Goal: Complete application form: Complete application form

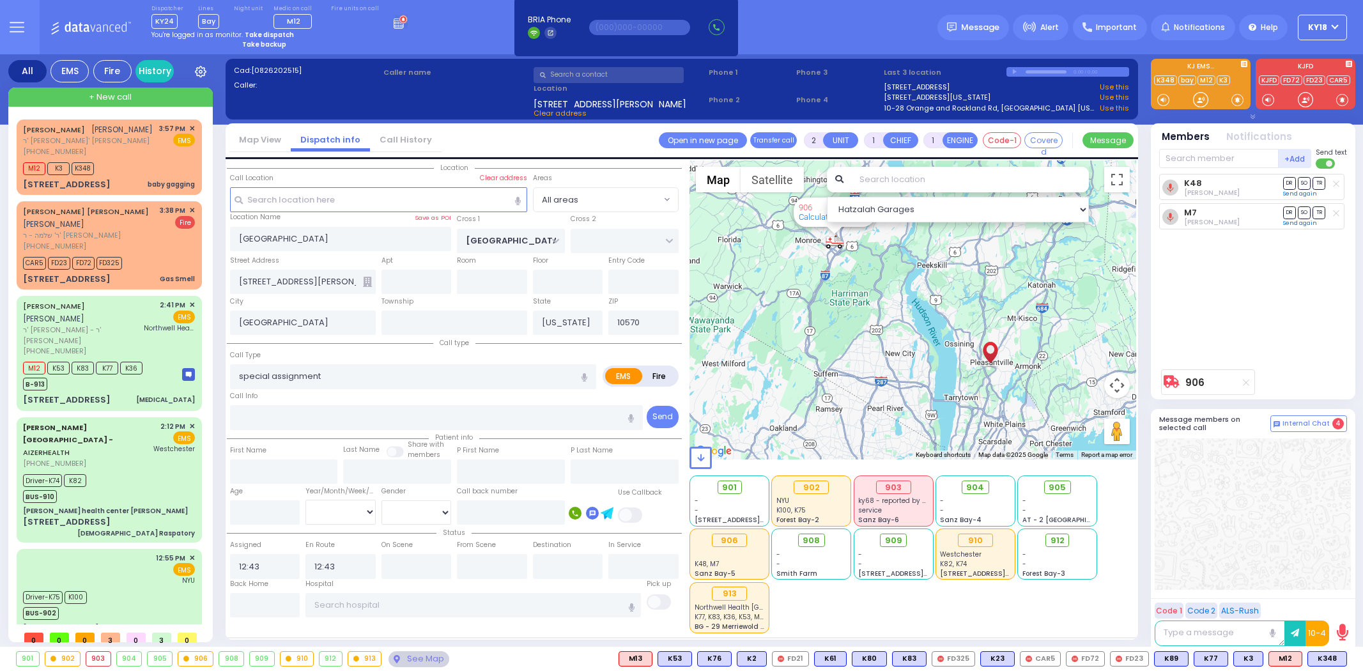
select select
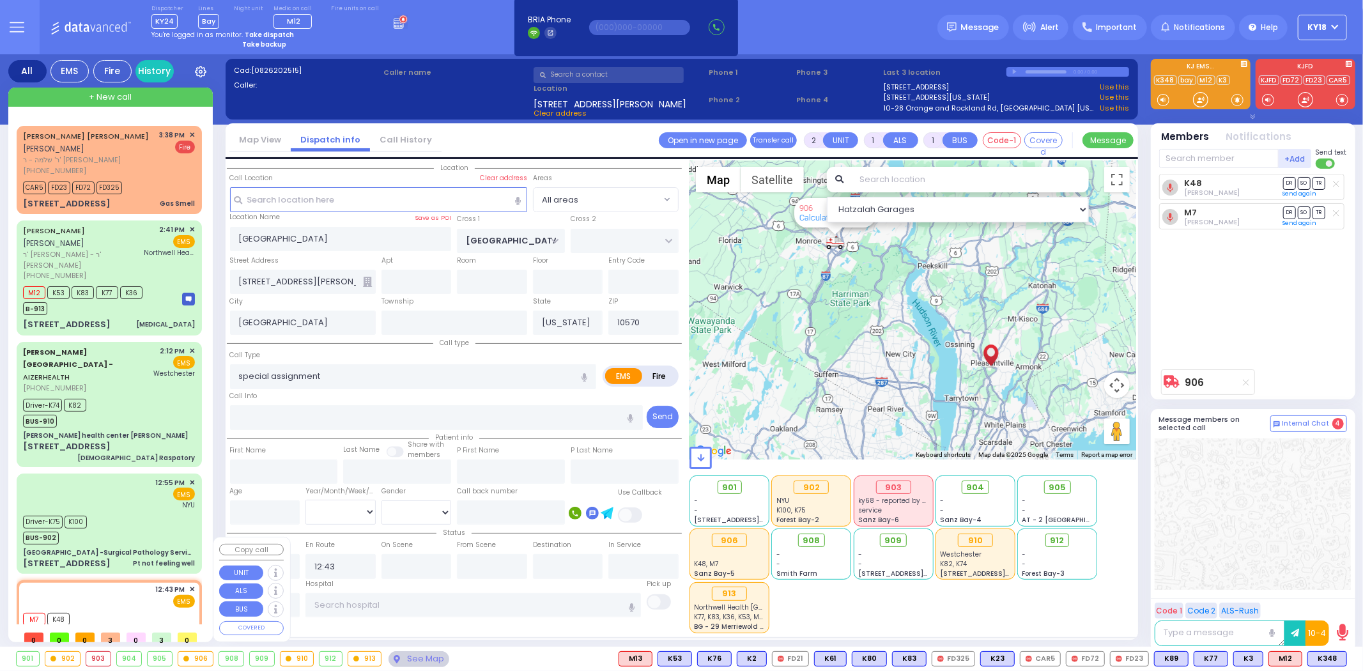
click at [104, 609] on div "M7 K48 BUS-906" at bounding box center [109, 625] width 172 height 32
select select
radio input "true"
select select
select select "Hatzalah Garages"
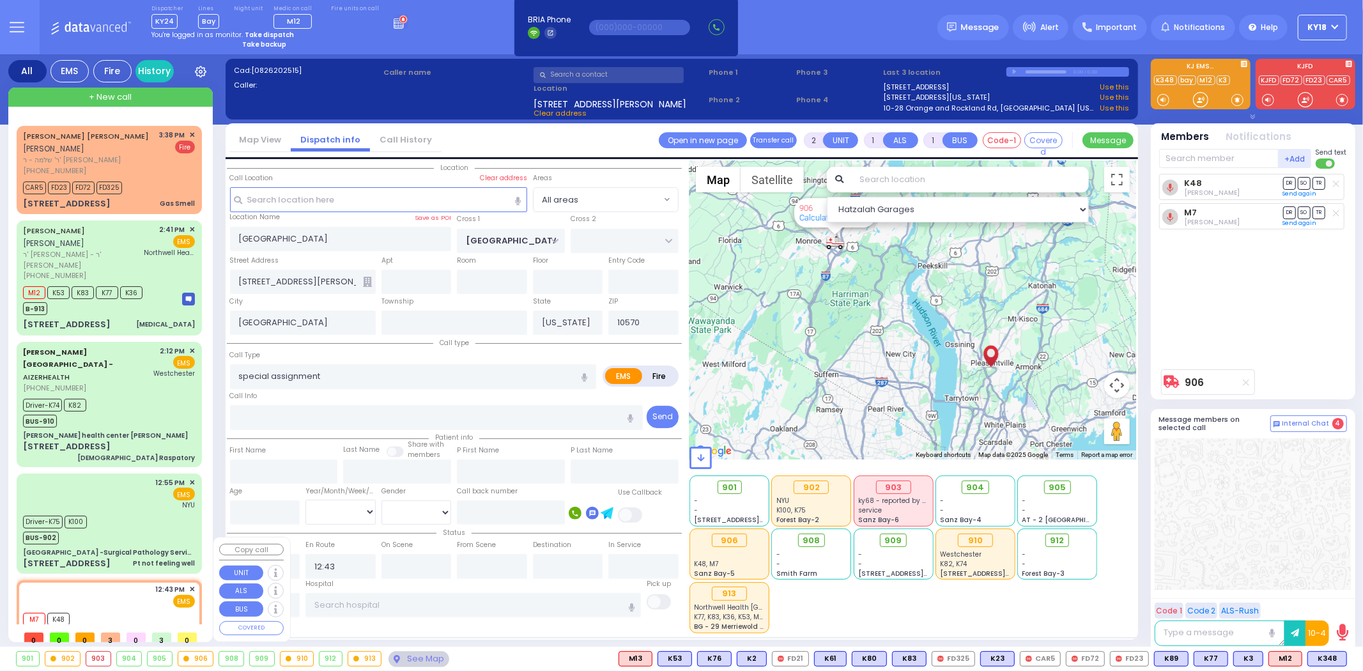
click at [104, 609] on div "M7 K48 BUS-906" at bounding box center [109, 625] width 172 height 32
select select
radio input "true"
select select
select select "Hatzalah Garages"
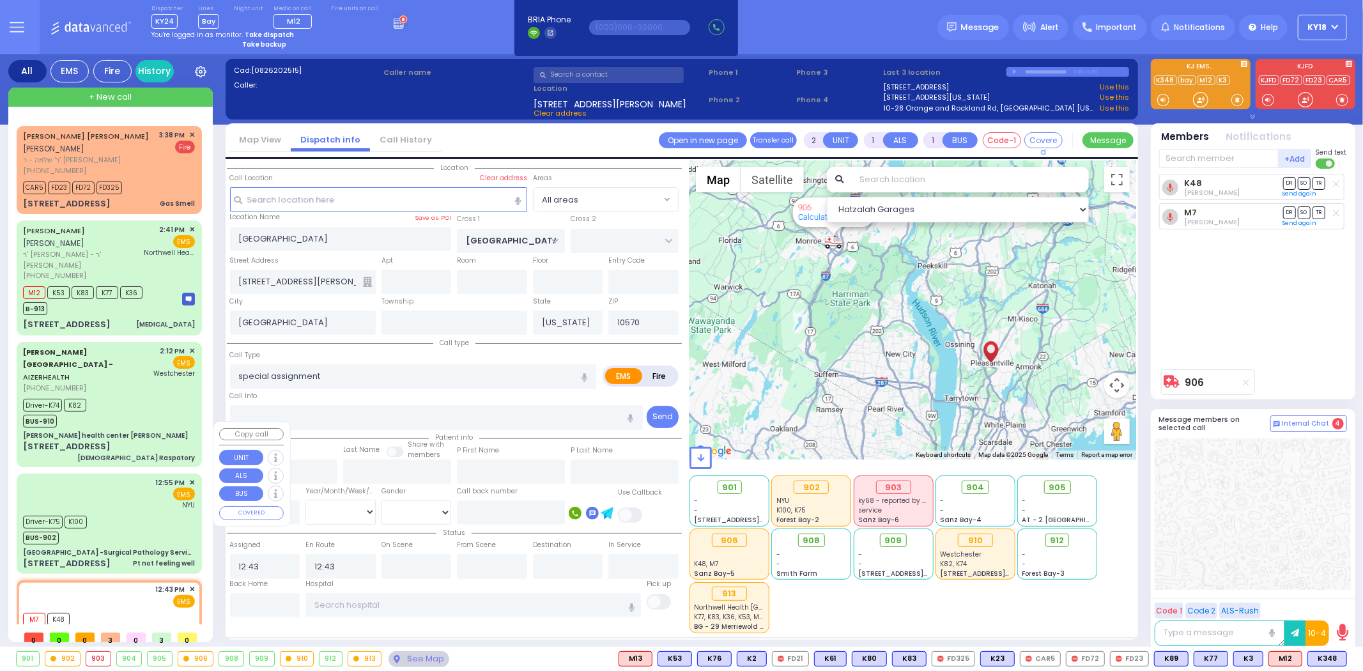
click at [126, 548] on div "[GEOGRAPHIC_DATA] -Surgical Pathology Services" at bounding box center [109, 553] width 172 height 10
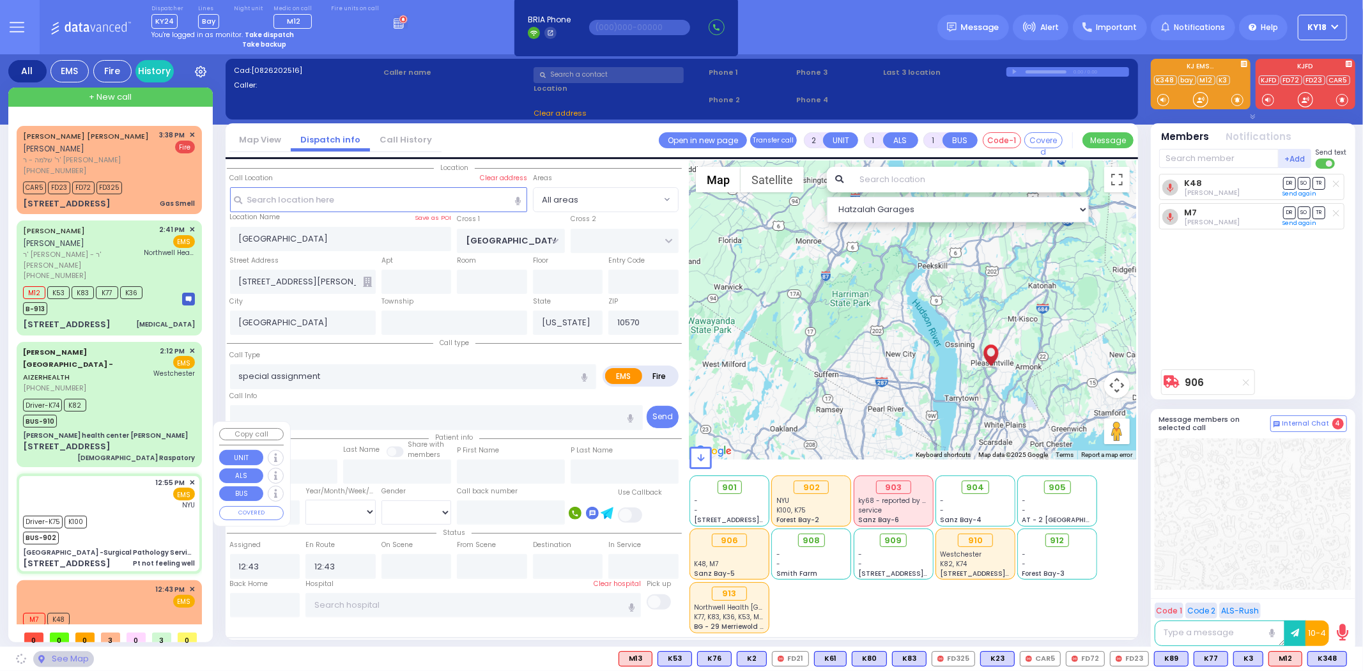
type input "6"
select select
type input "Pt not feeling well"
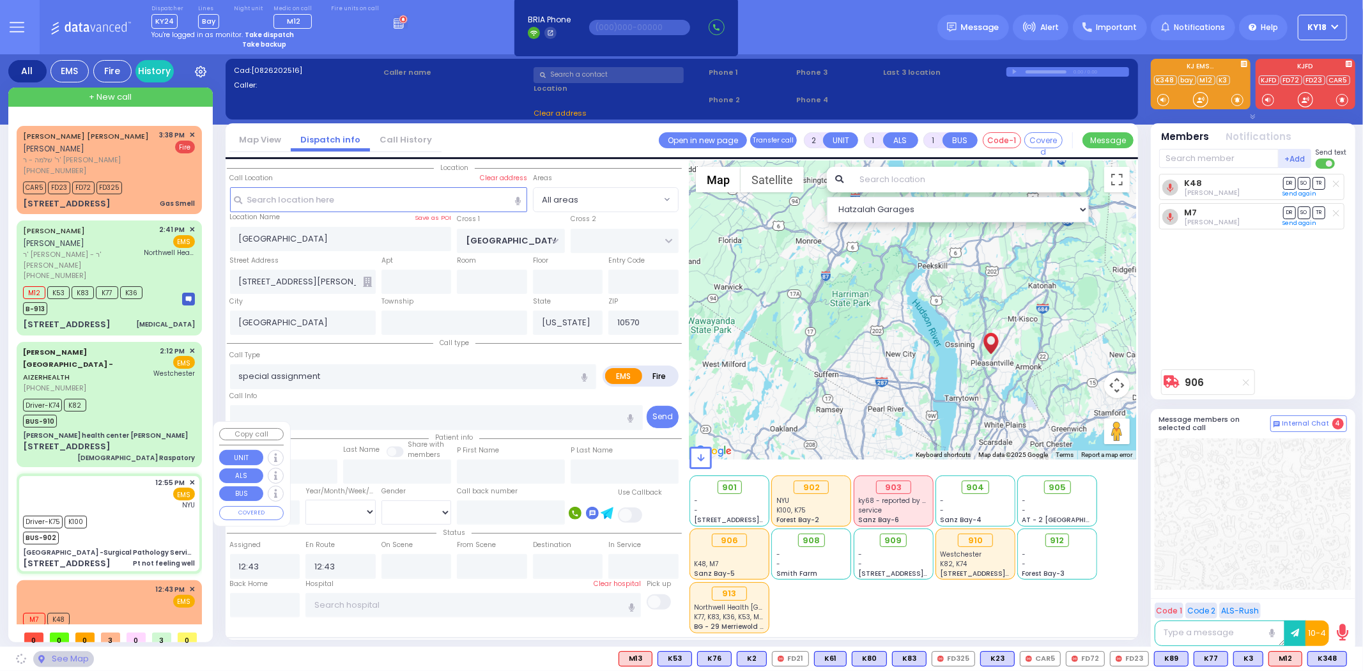
radio input "true"
type input "Moshe"
type input "Goldberger"
type input "50"
select select "Year"
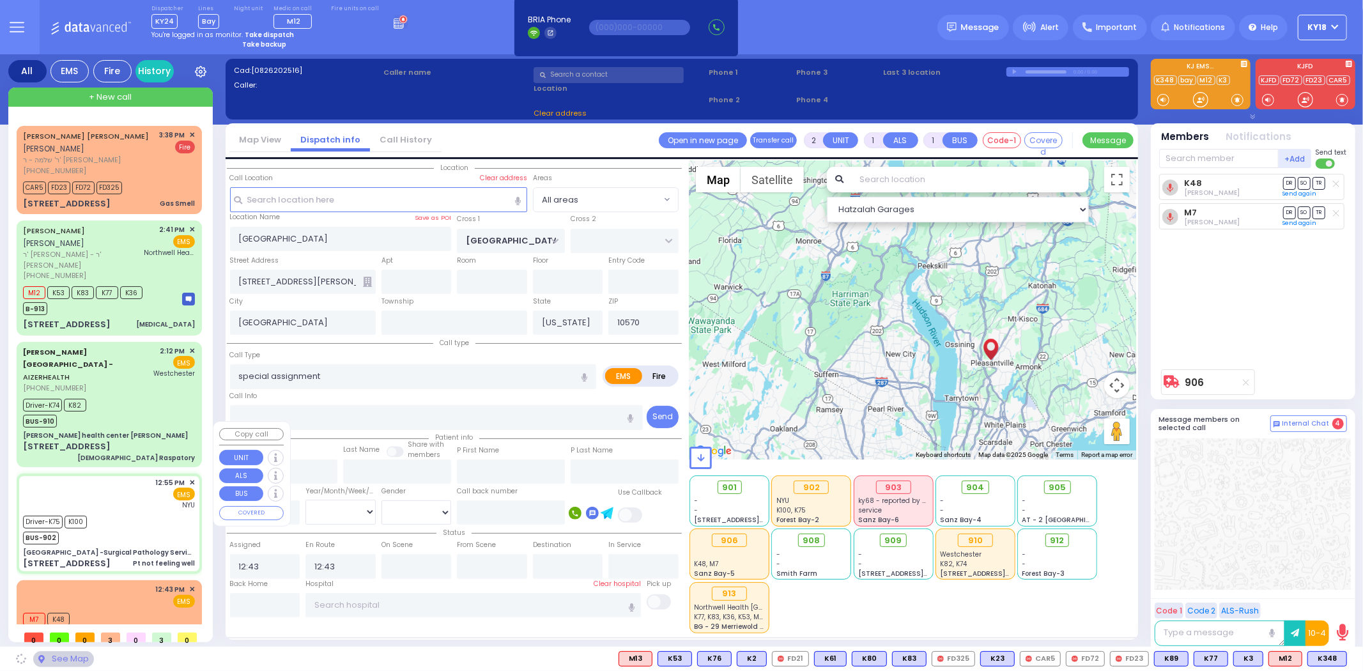
select select "[DEMOGRAPHIC_DATA]"
type input "12:55"
type input "12:57"
type input "13:48"
type input "14:13"
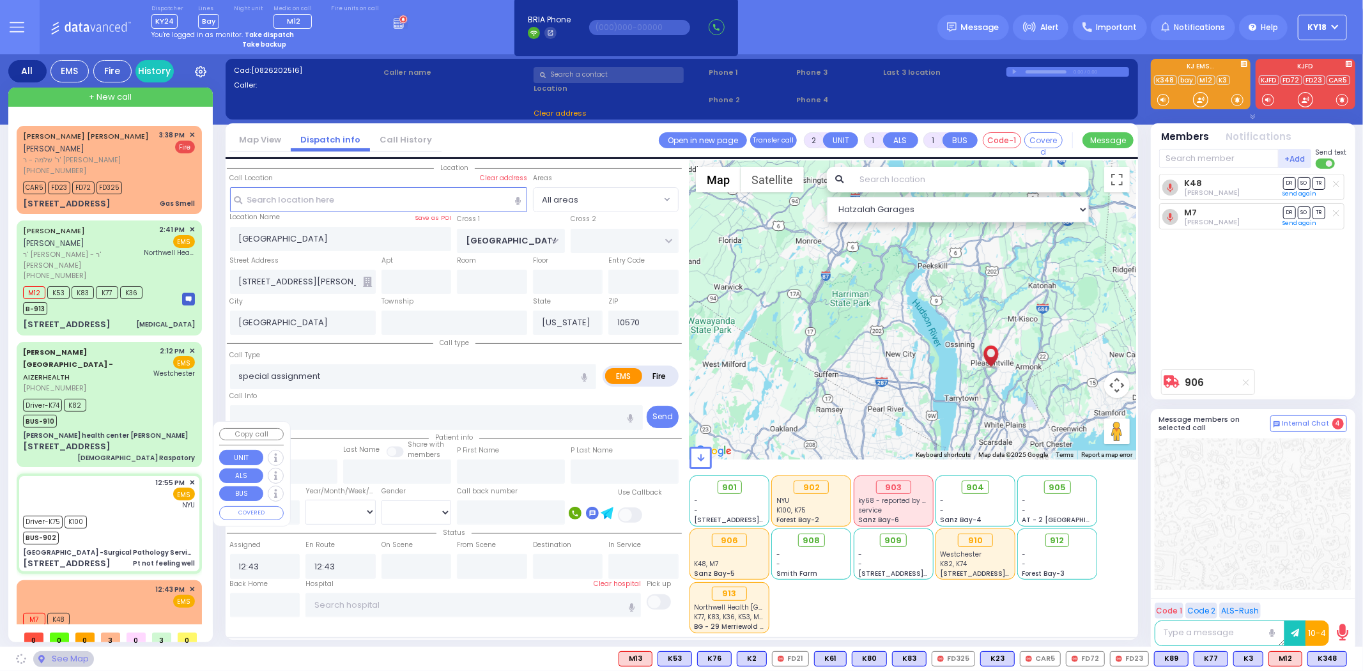
type input "15:01"
type input "15:31"
type input "[GEOGRAPHIC_DATA]"
select select "Hatzalah Garages"
type input "[GEOGRAPHIC_DATA] -Surgical Pathology Services"
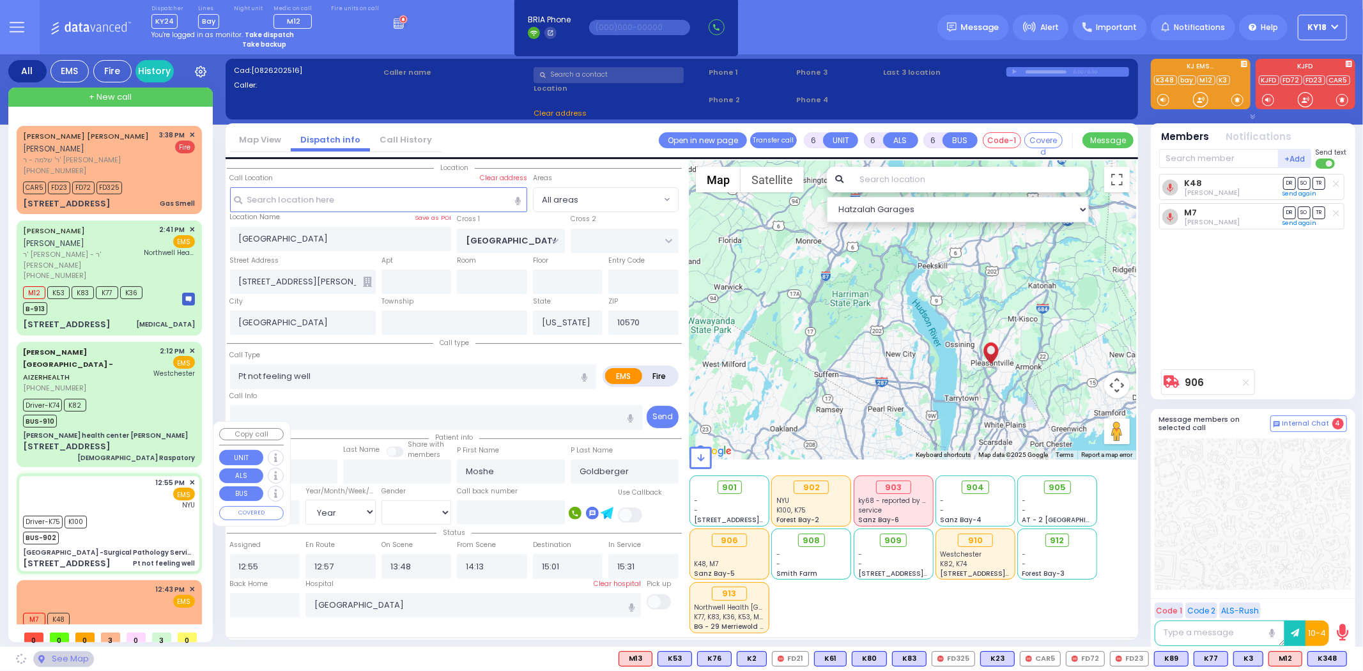
type input "HAVEN COURT"
type input "[PERSON_NAME][GEOGRAPHIC_DATA]"
type input "[STREET_ADDRESS]"
type input "Nyack"
type input "10960"
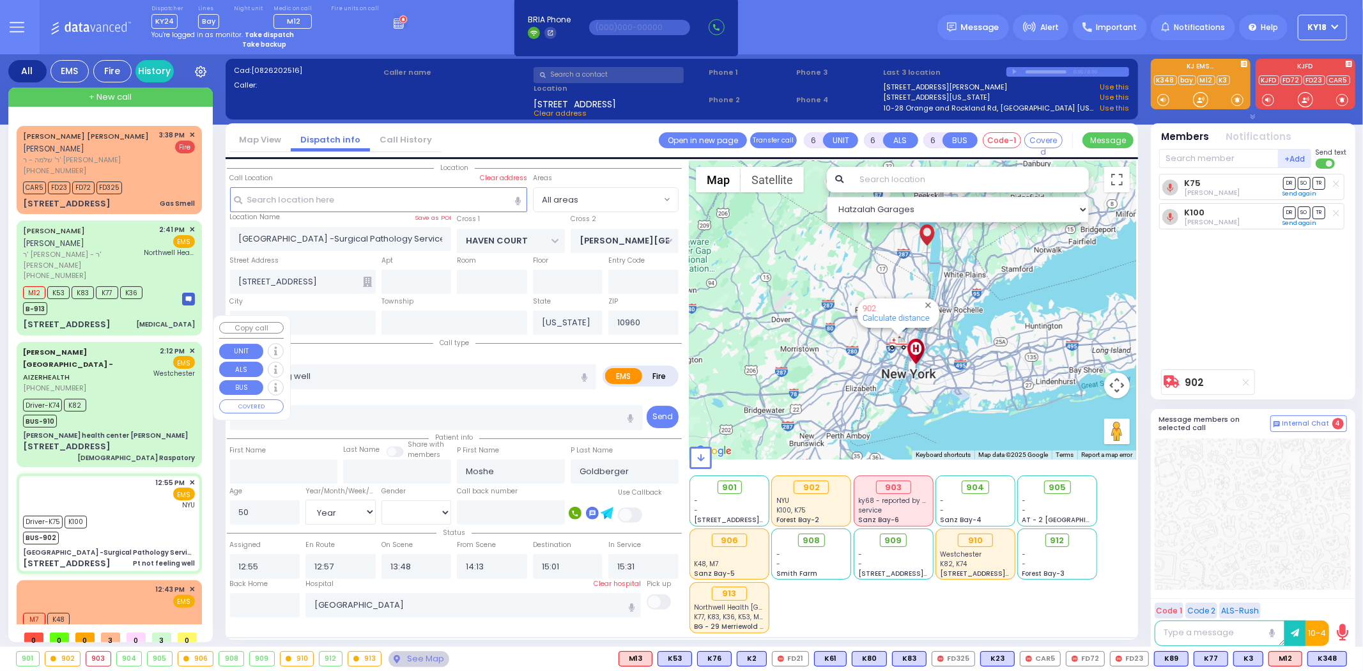
click at [162, 395] on div "Driver-K74 K82 BUS-910" at bounding box center [109, 411] width 172 height 32
select select
type input "[DEMOGRAPHIC_DATA] Raspatory"
radio input "true"
type input "Pessy"
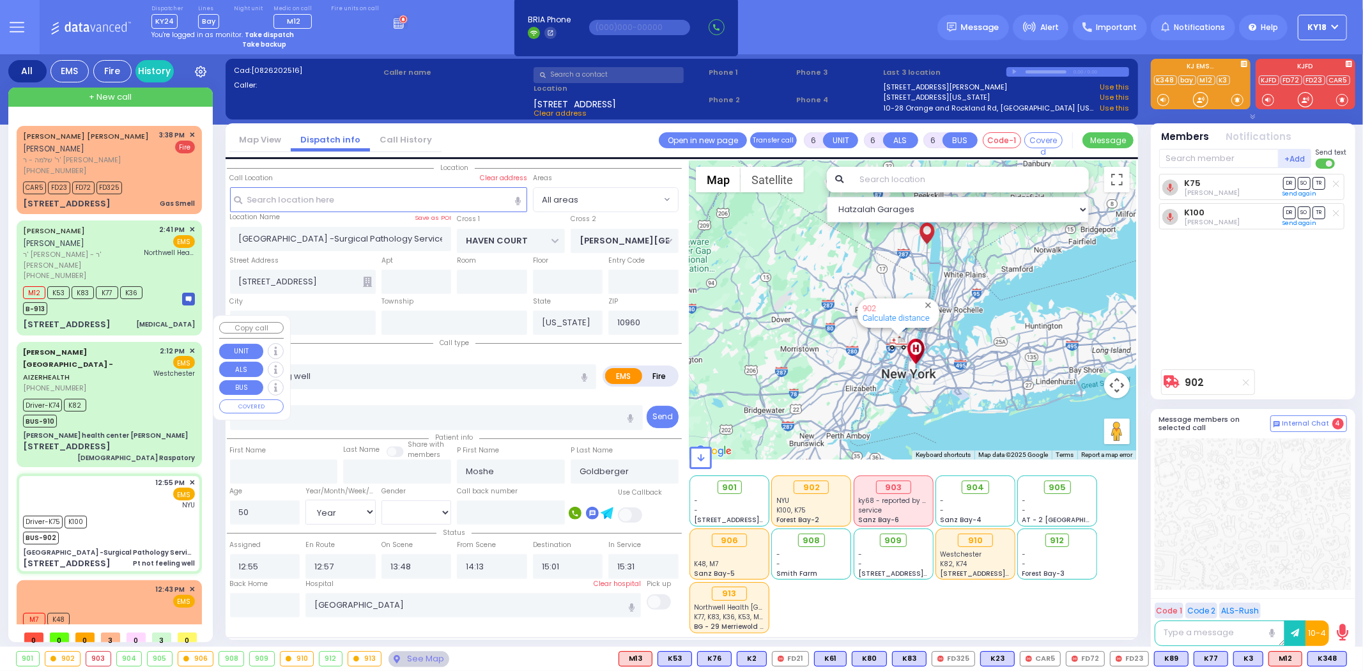
type input "Brauner"
type input "3"
select select "Year"
select select "[DEMOGRAPHIC_DATA]"
type input "14:12"
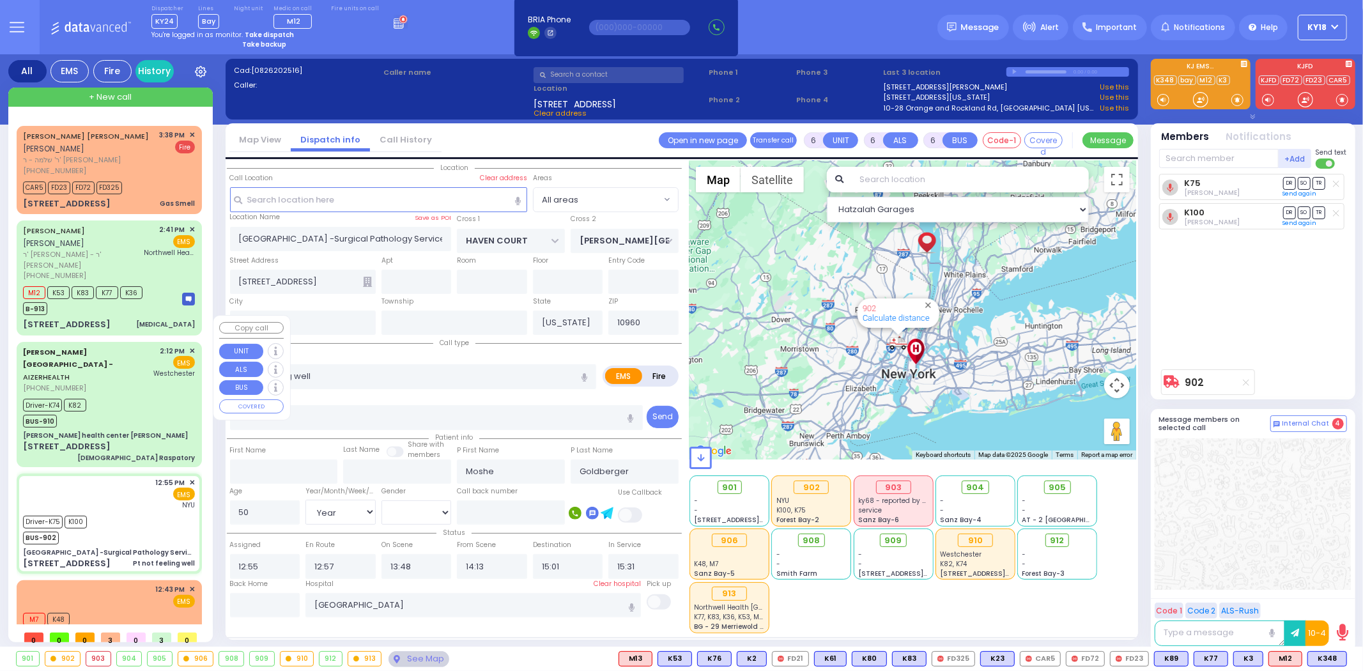
type input "14:16"
type input "14:20"
type input "14:40"
type input "15:22"
type input "15:45"
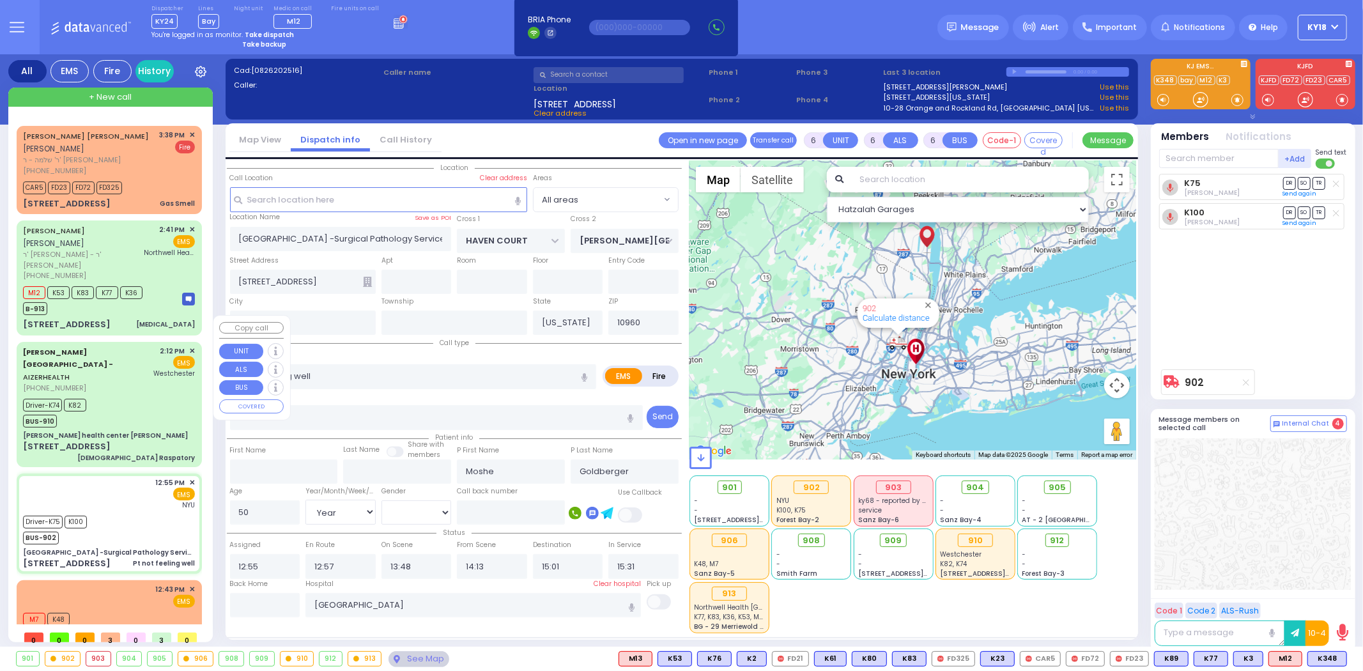
type input "[GEOGRAPHIC_DATA]-[PERSON_NAME][GEOGRAPHIC_DATA]"
select select "Hatzalah Garages"
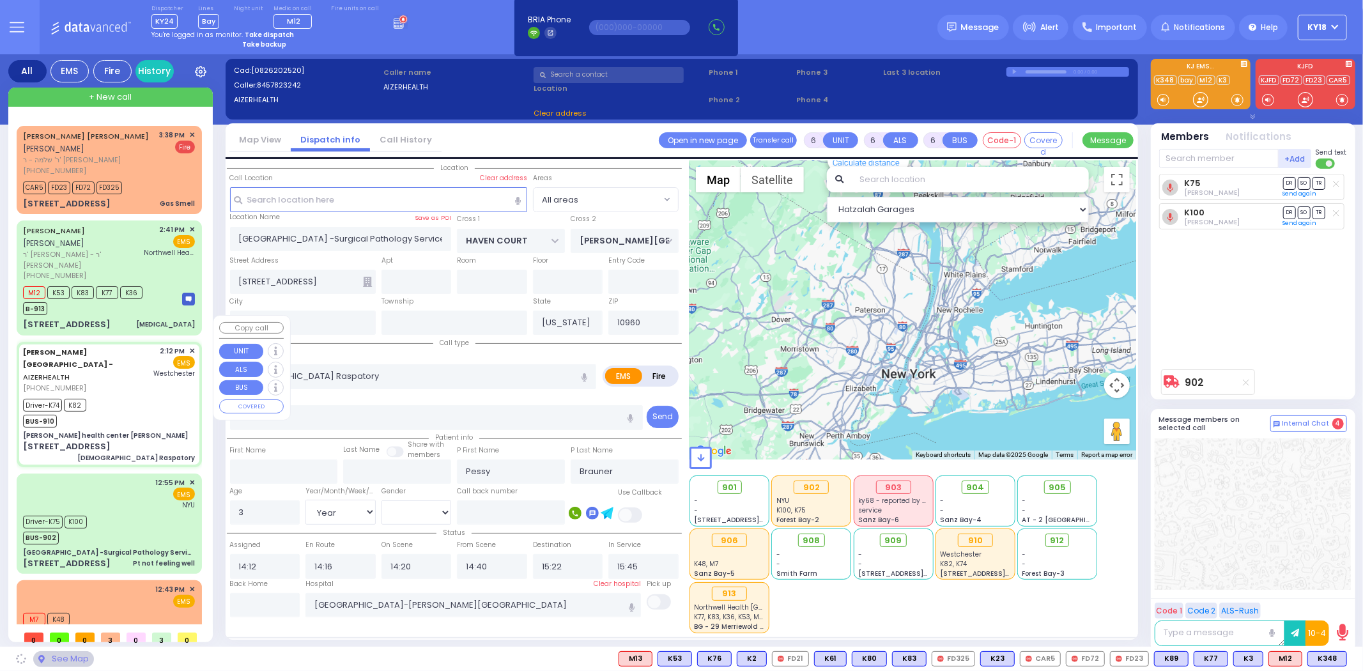
type input "[PERSON_NAME] health center [PERSON_NAME]"
type input "[PERSON_NAME] DR"
type input "CARTER LN"
type input "[STREET_ADDRESS]"
type input "11"
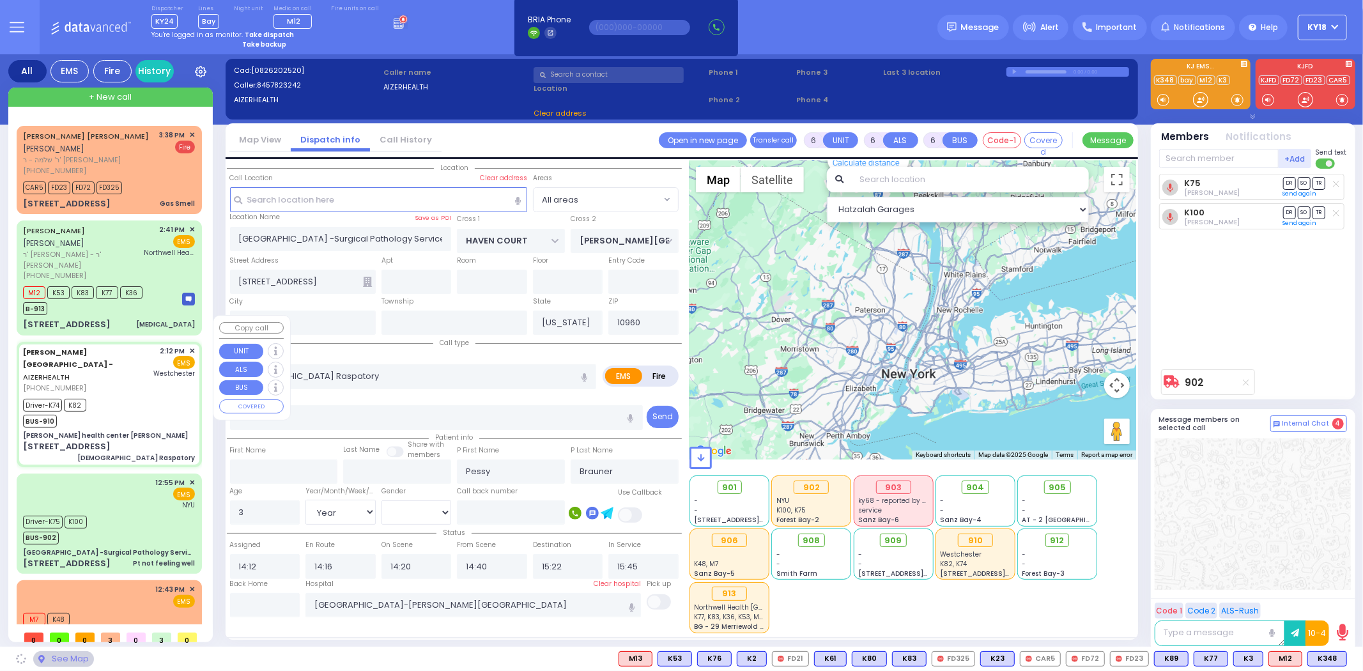
type input "[PERSON_NAME]"
type input "10950"
select select "SECTION 2"
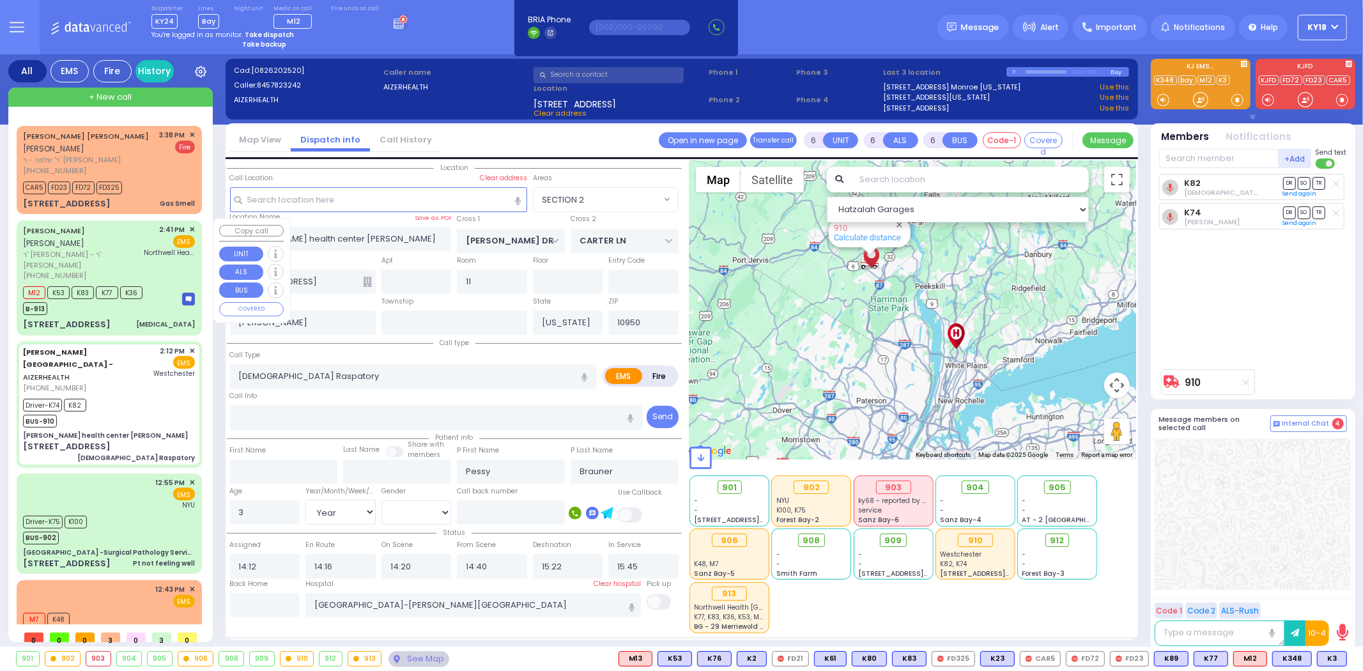
click at [144, 318] on div "[STREET_ADDRESS] [MEDICAL_DATA]" at bounding box center [109, 324] width 172 height 13
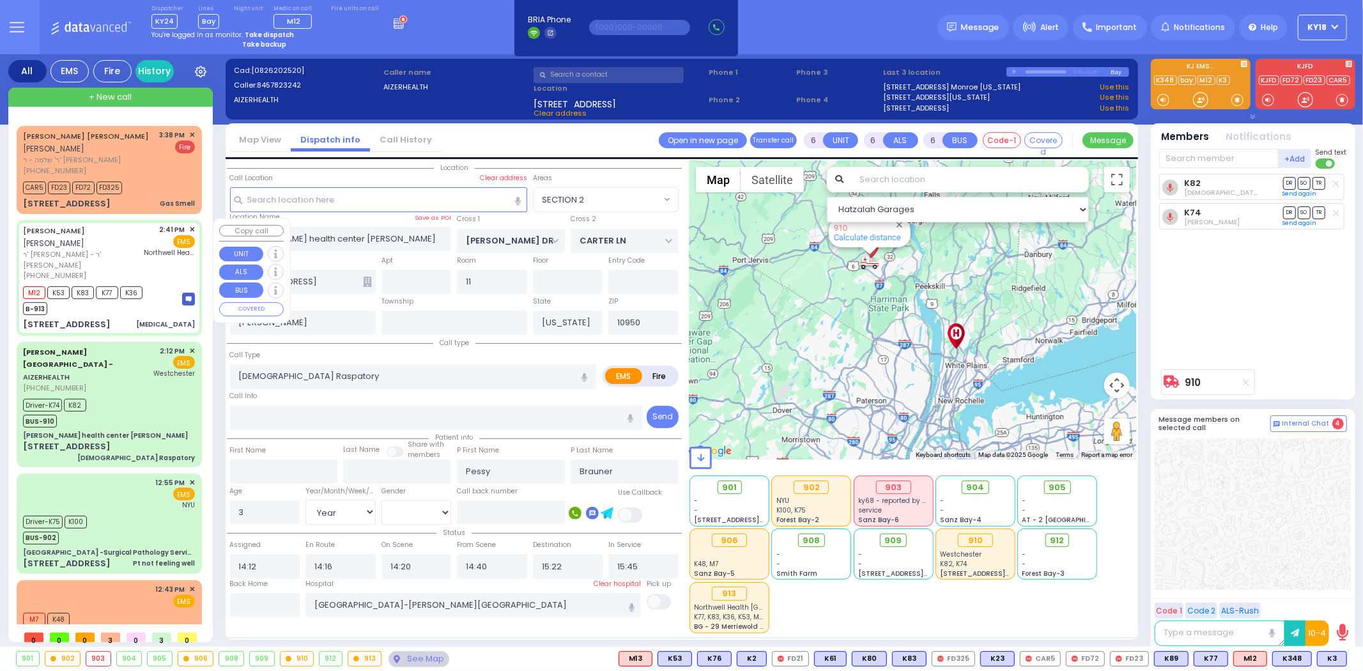
type input "2"
type input "1"
select select
type input "[MEDICAL_DATA]"
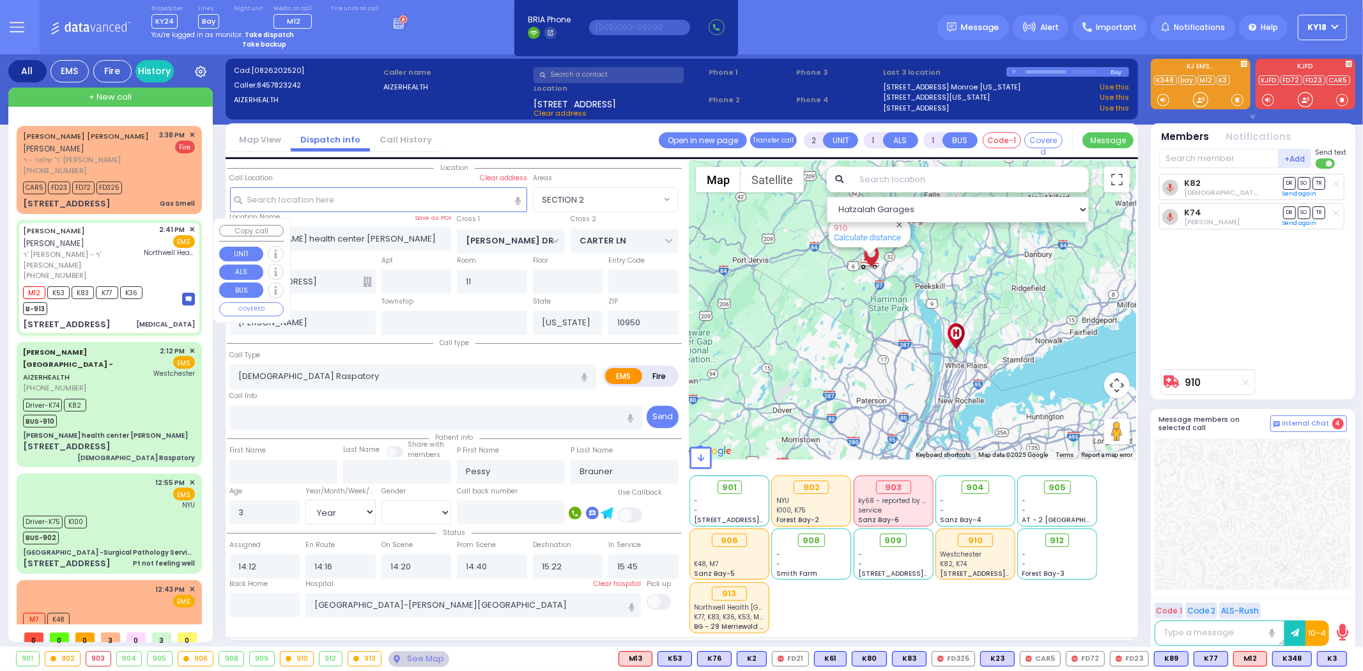
radio input "true"
type input "[PERSON_NAME]"
type input "MAUSKOPF"
select select
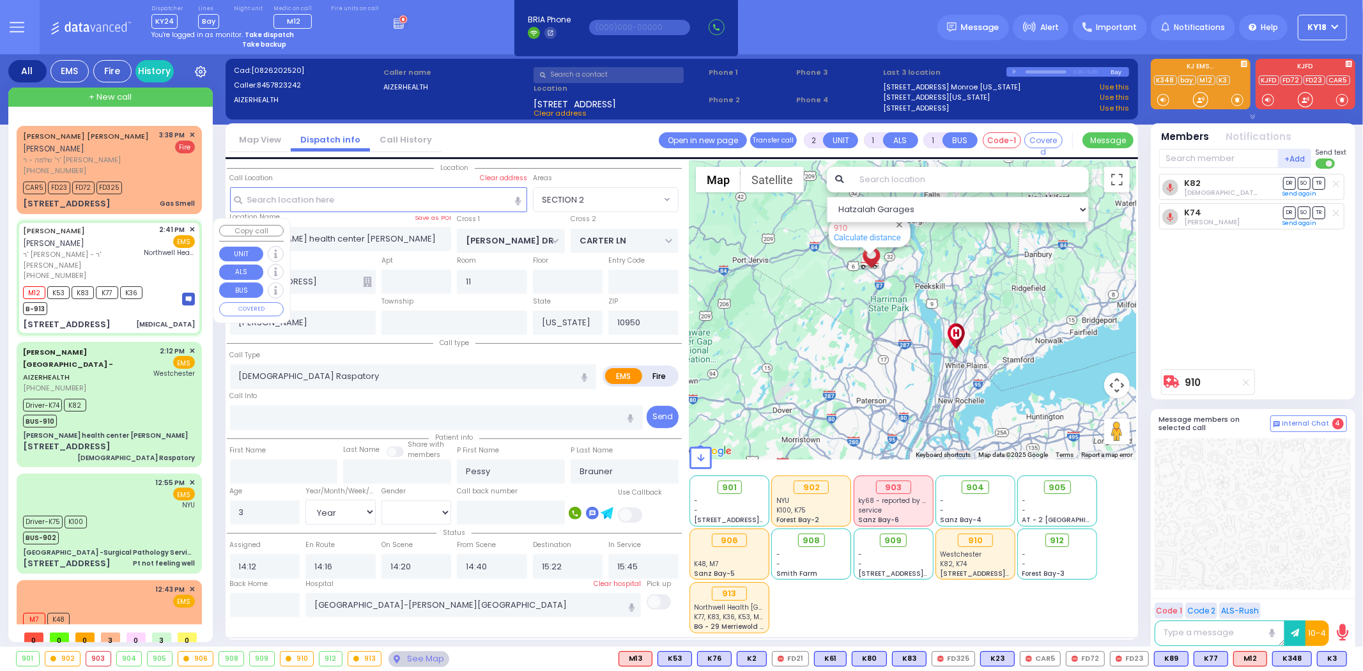
type input "14:41"
type input "14:43"
type input "15:31"
type input "Northwell Health [GEOGRAPHIC_DATA]"
type input "[US_STATE][GEOGRAPHIC_DATA]"
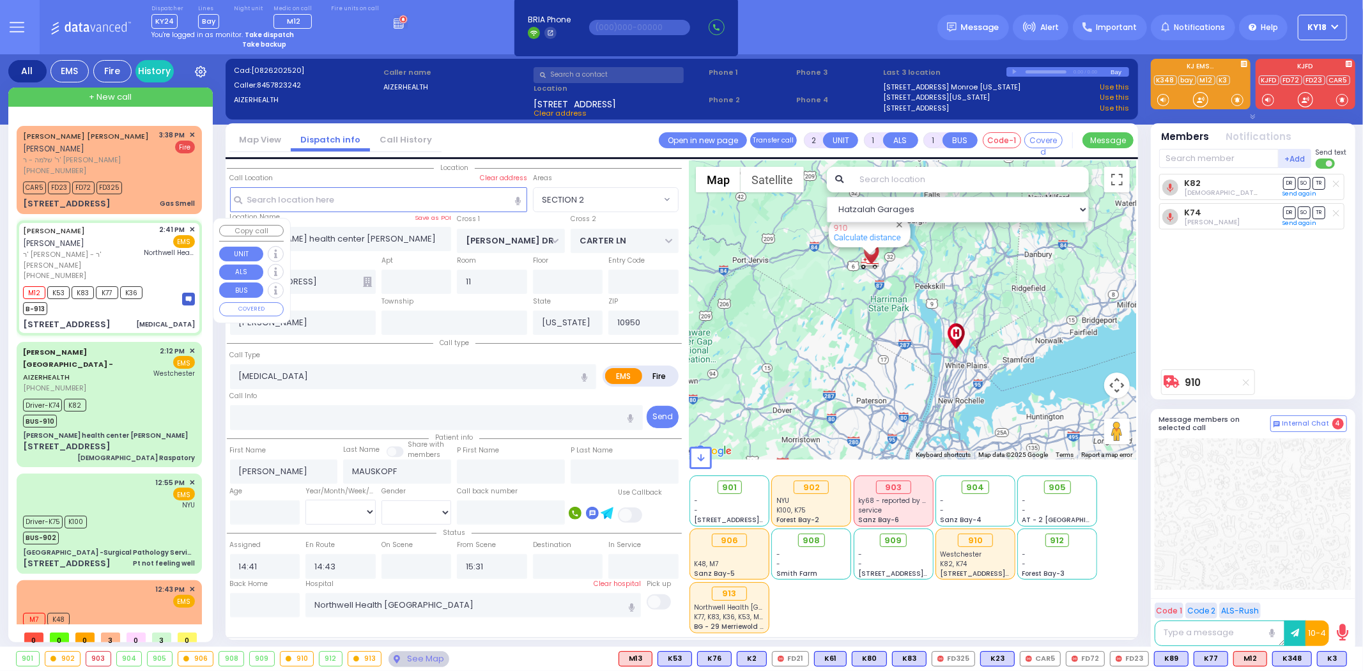
type input "[STREET_ADDRESS]"
type input "Monroe"
select select "[GEOGRAPHIC_DATA]"
select select "Hatzalah Garages"
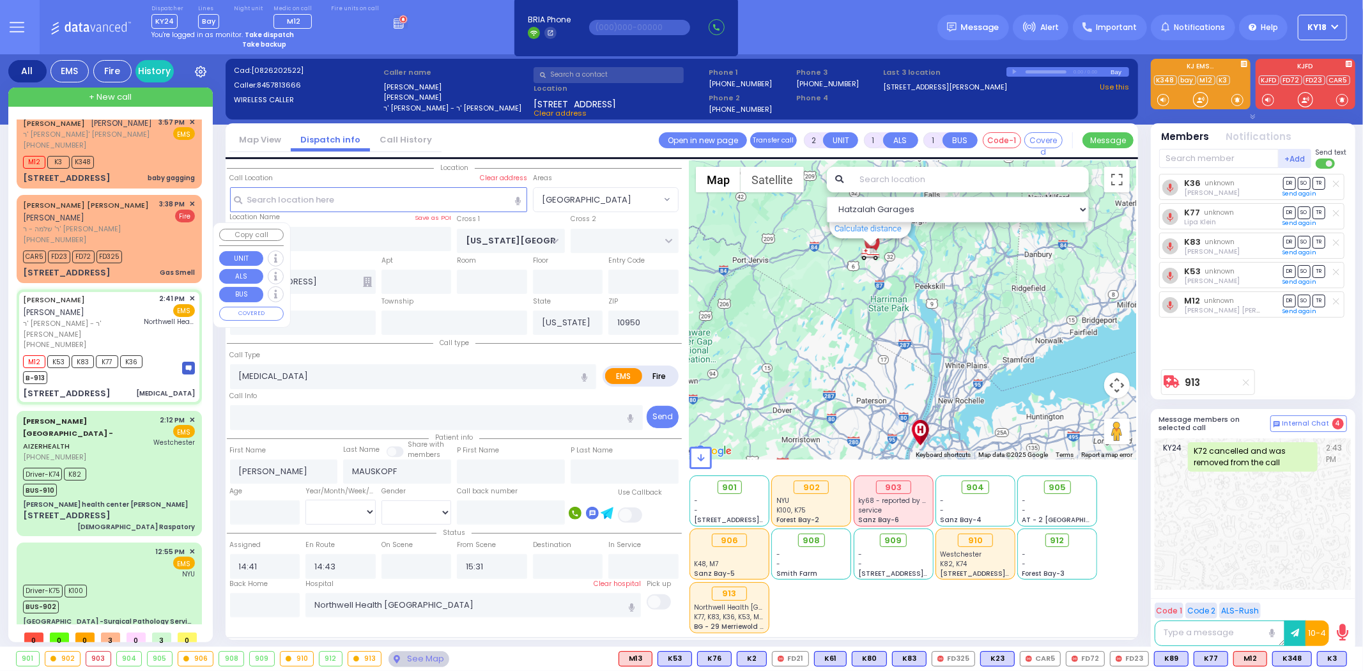
scroll to position [0, 0]
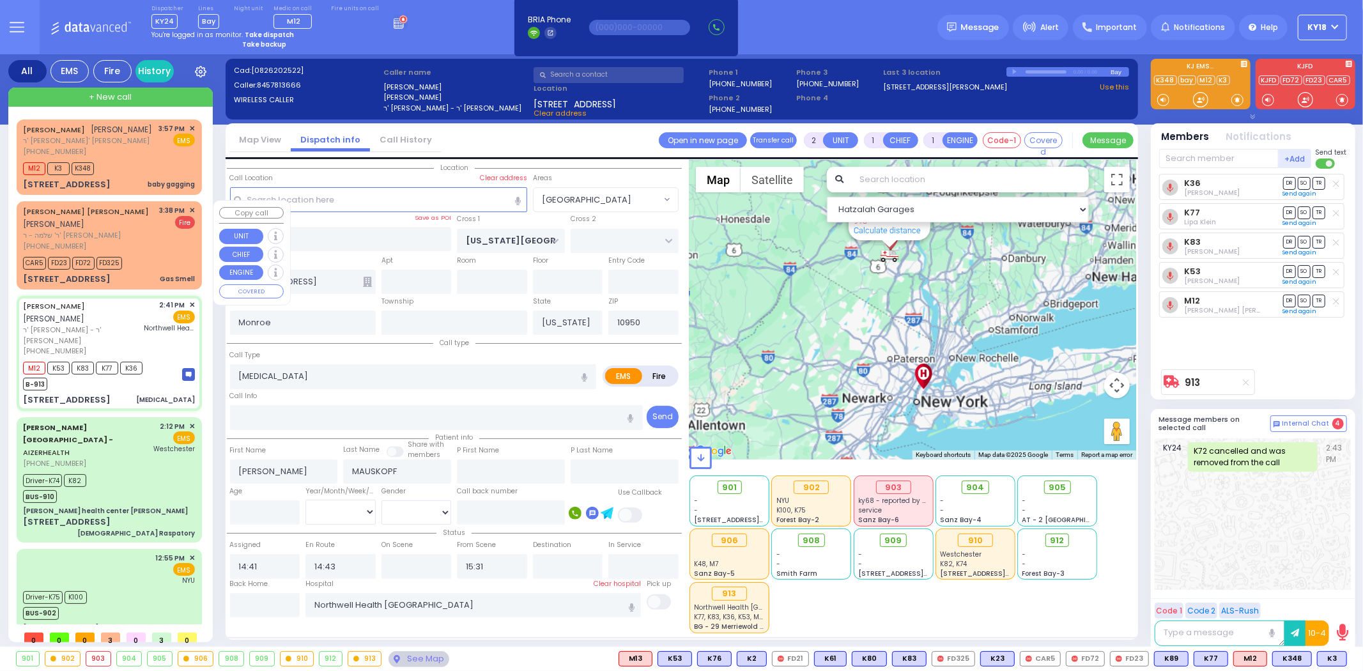
click at [156, 276] on div "[STREET_ADDRESS] Gas Smell" at bounding box center [109, 279] width 172 height 13
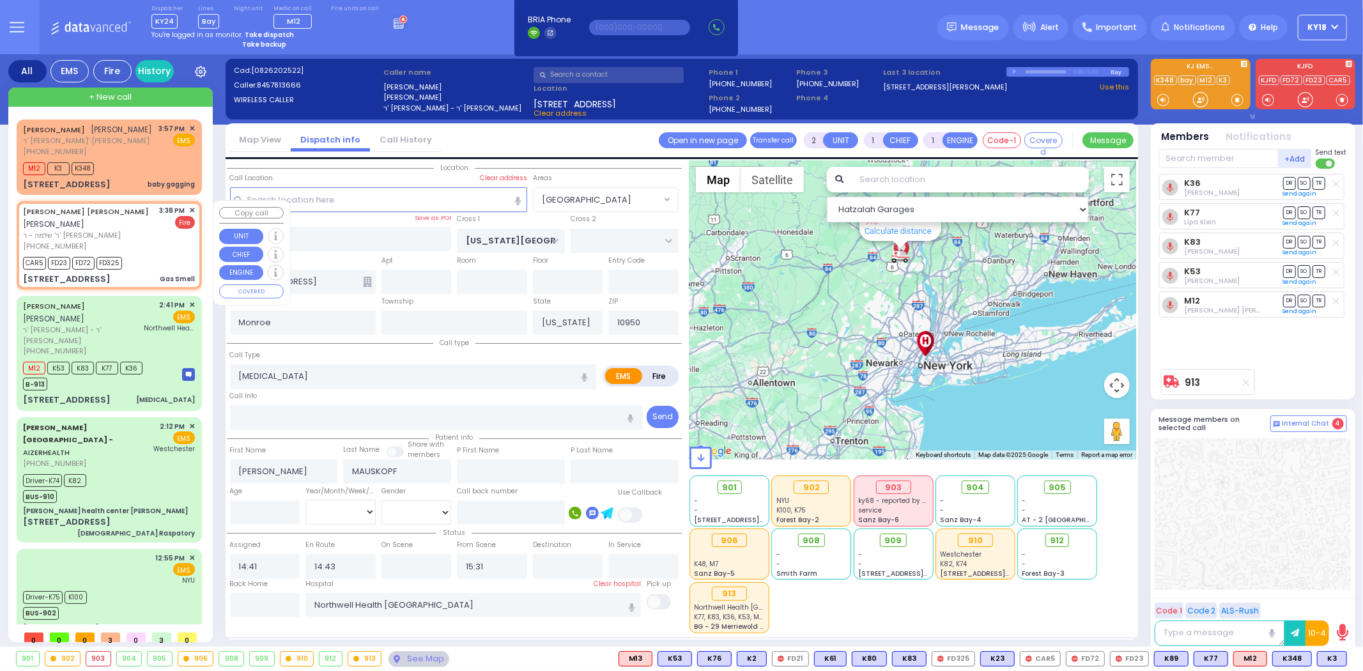
select select
type input "Gas Smell"
radio input "false"
radio input "true"
type input "[PERSON_NAME]"
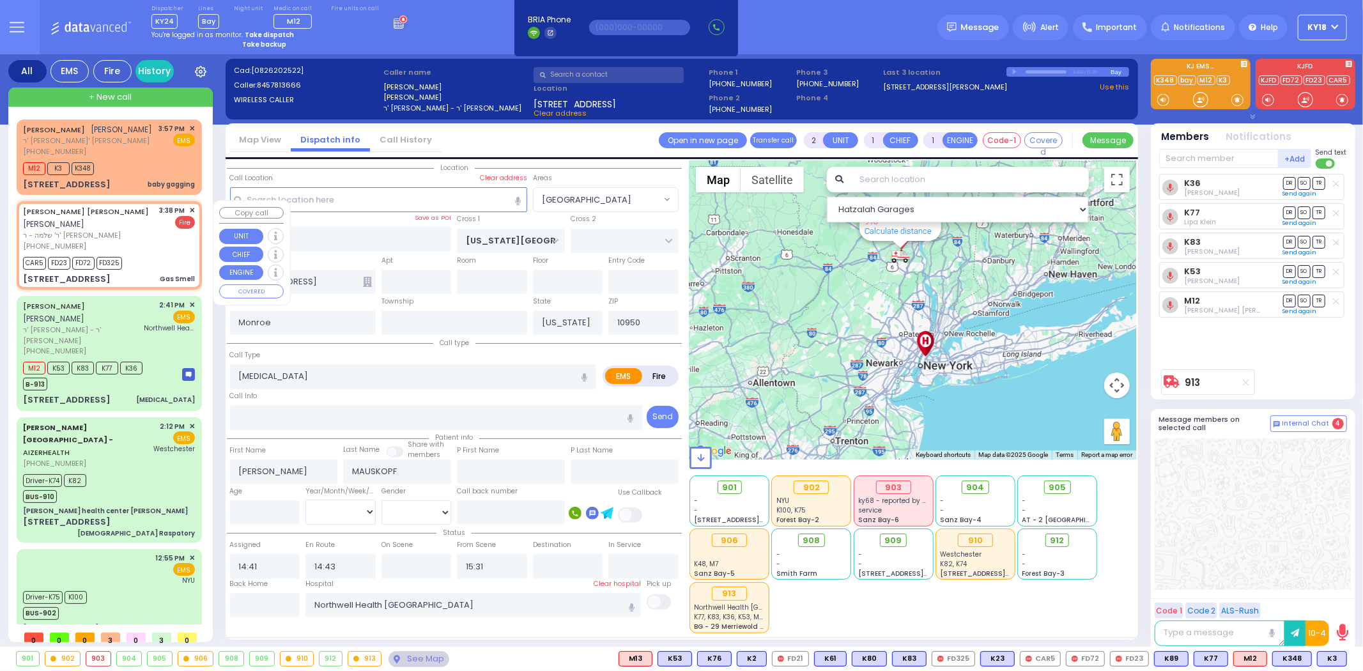
type input "TORIM"
select select
type input "15:38"
type input "15:39"
type input "CARTER LN"
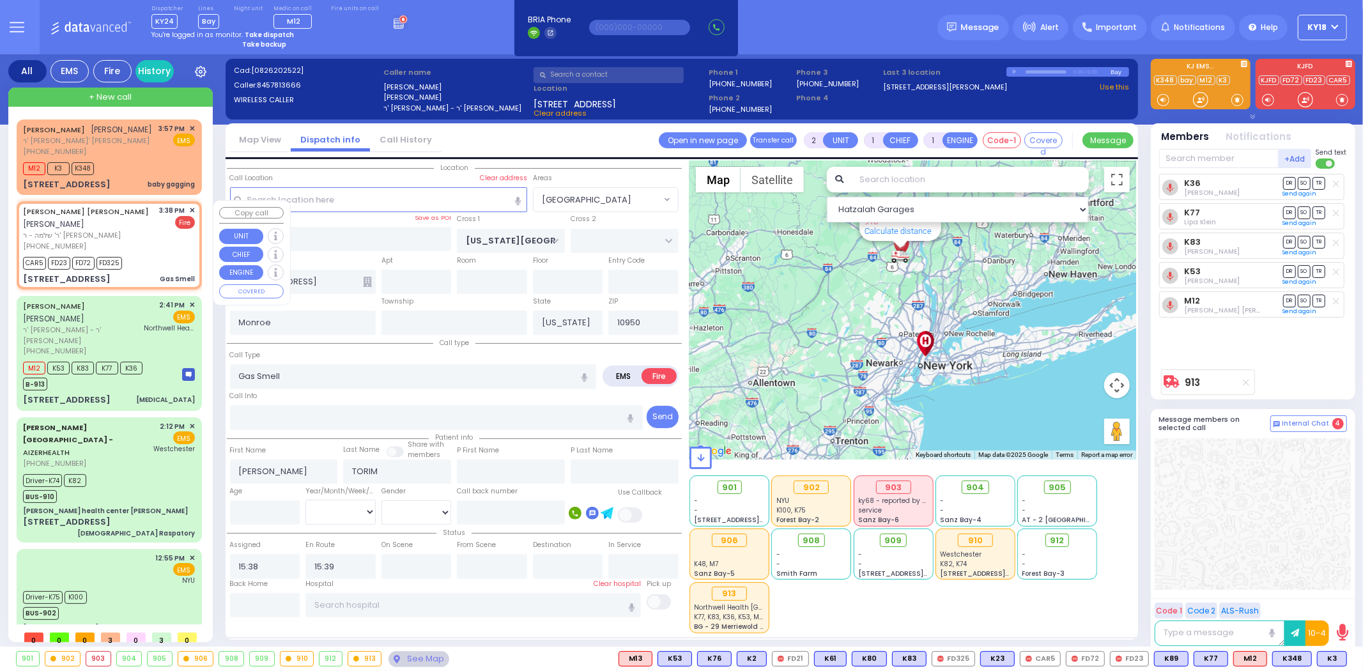
type input "[GEOGRAPHIC_DATA]"
type input "[STREET_ADDRESS]"
type input "202"
select select "SECTION 2"
select select "Hatzalah Garages"
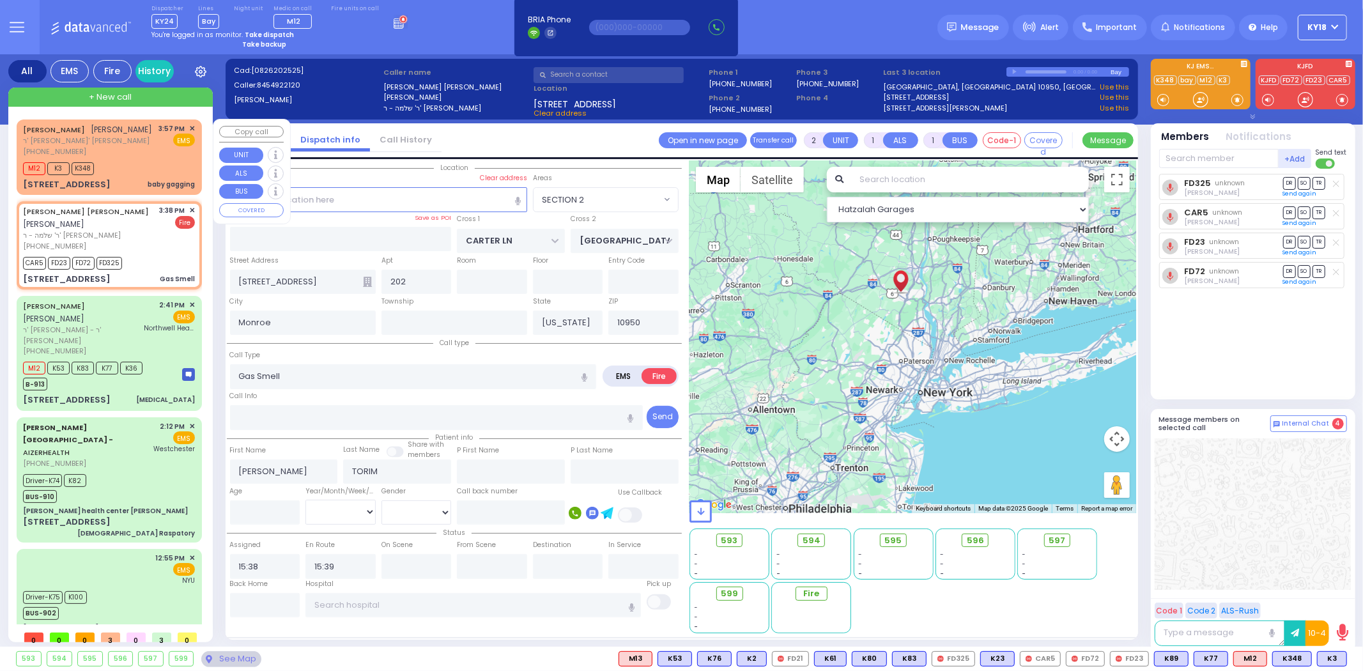
click at [155, 180] on div "baby gagging" at bounding box center [171, 185] width 47 height 10
select select
type input "baby gagging"
radio input "true"
type input "[PERSON_NAME]"
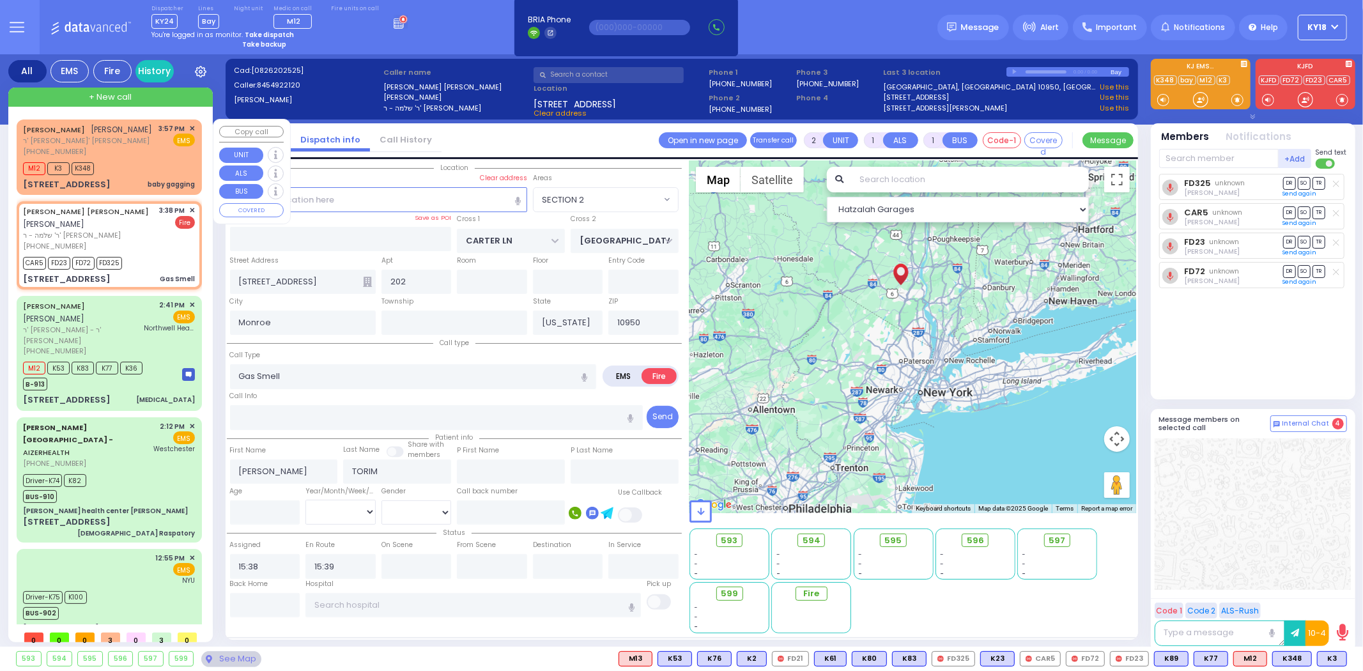
type input "OPENHEIM"
select select
type input "15:57"
select select "Hatzalah Garages"
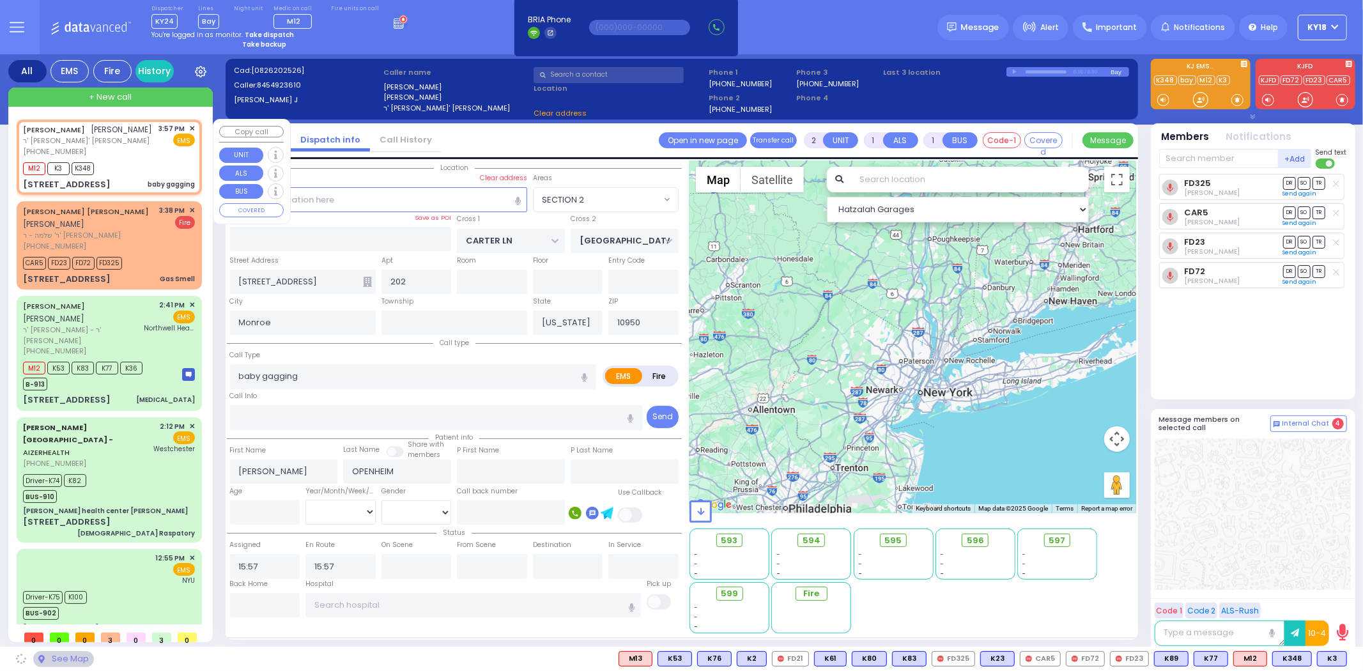
type input "MEZABISH PL"
type input "GORLITZ COURT"
type input "[STREET_ADDRESS]"
type input "204"
type input "[PERSON_NAME]"
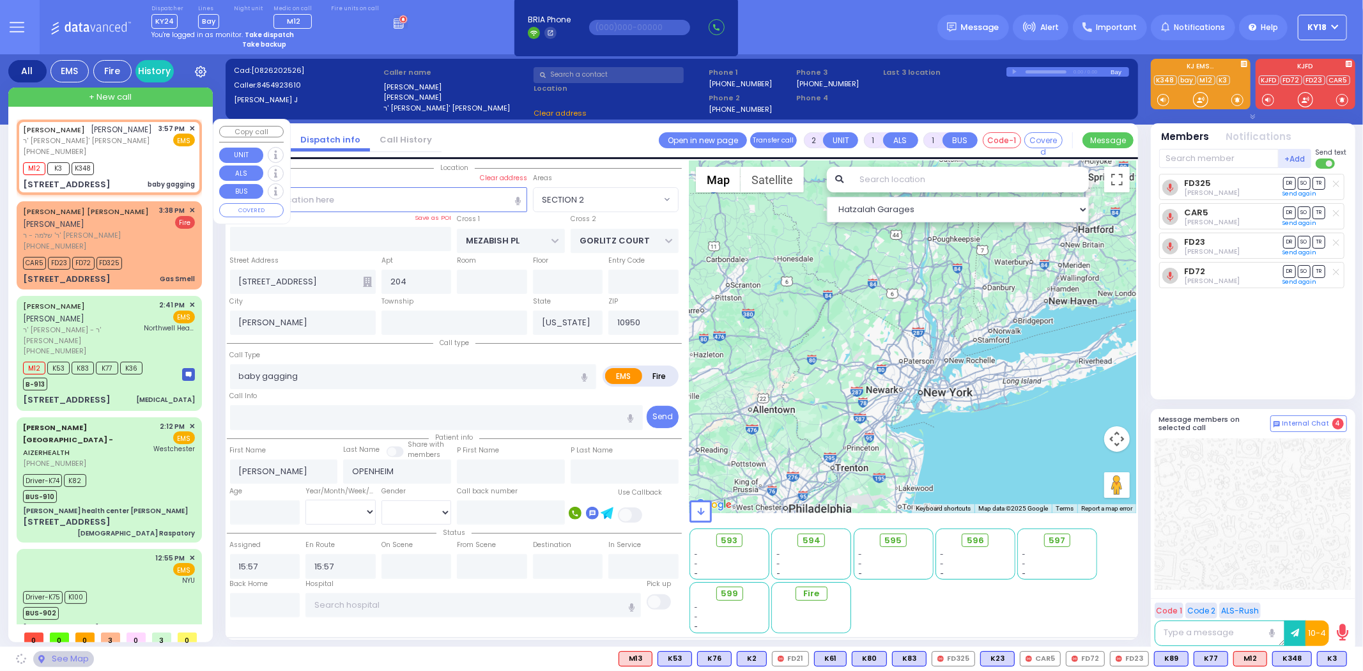
select select "ATZEI TAMURIM"
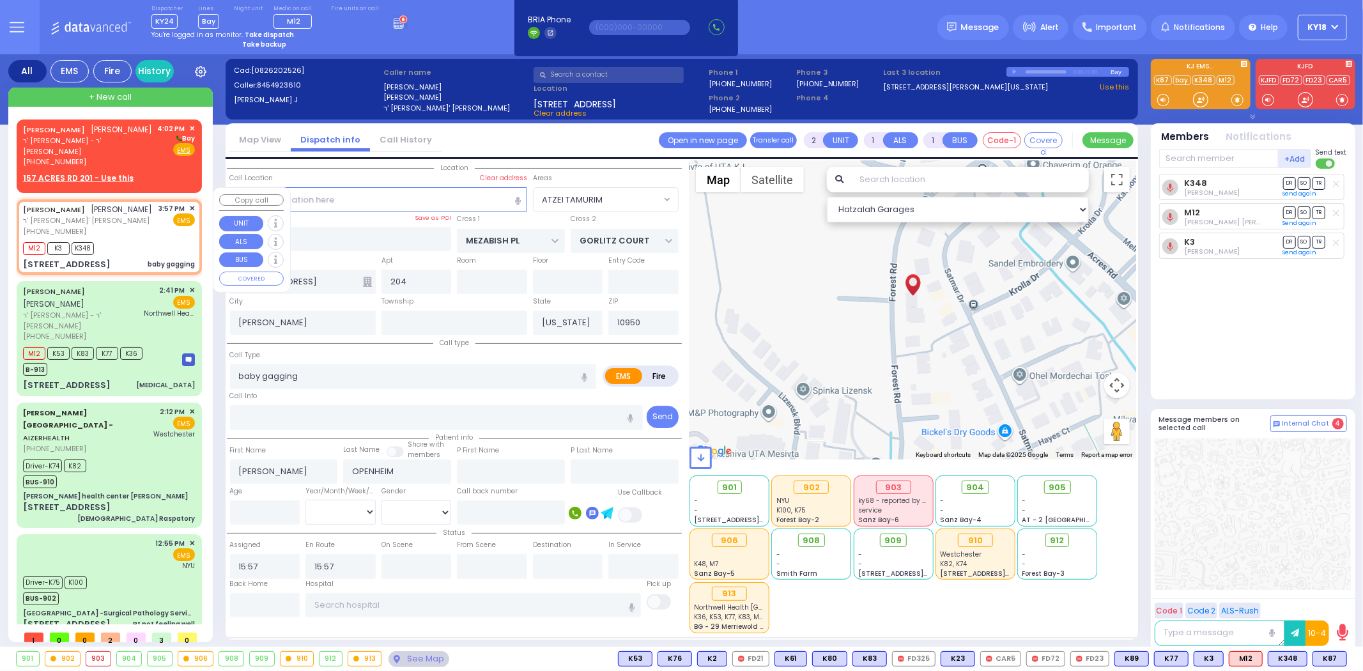
type input "6"
select select
radio input "true"
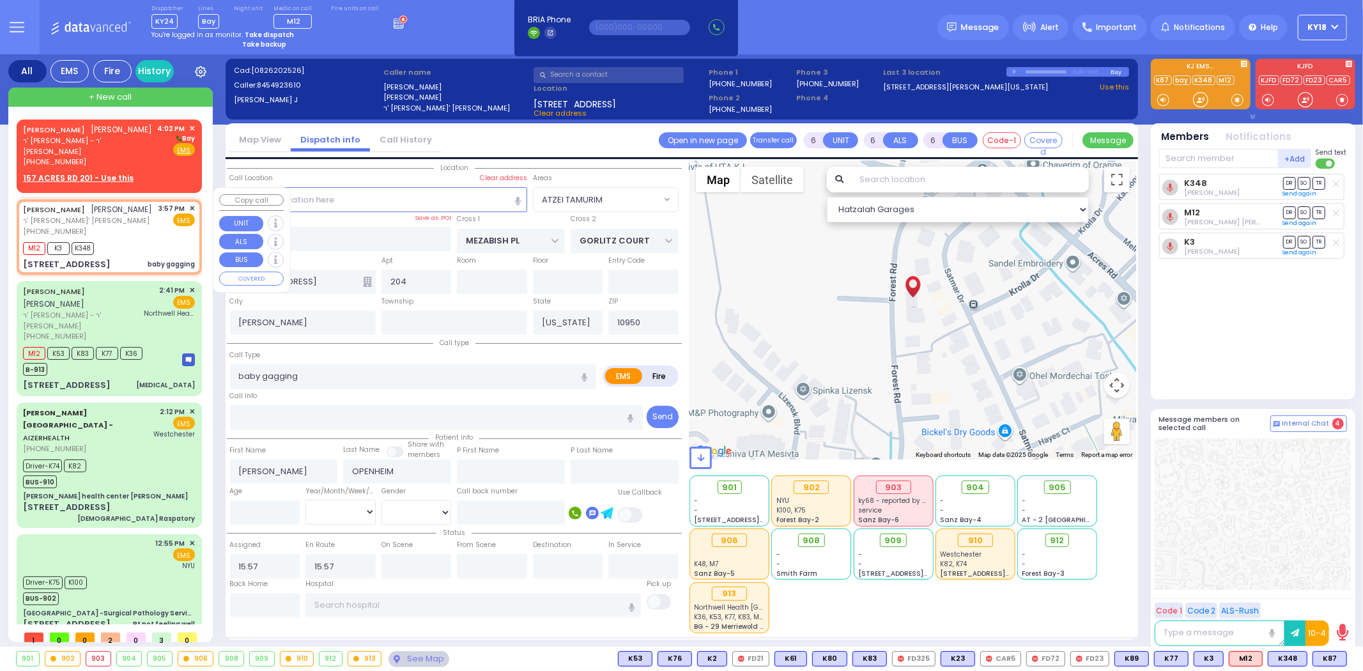
type input "Unknown"
select select "Year"
select select "Hatzalah Garages"
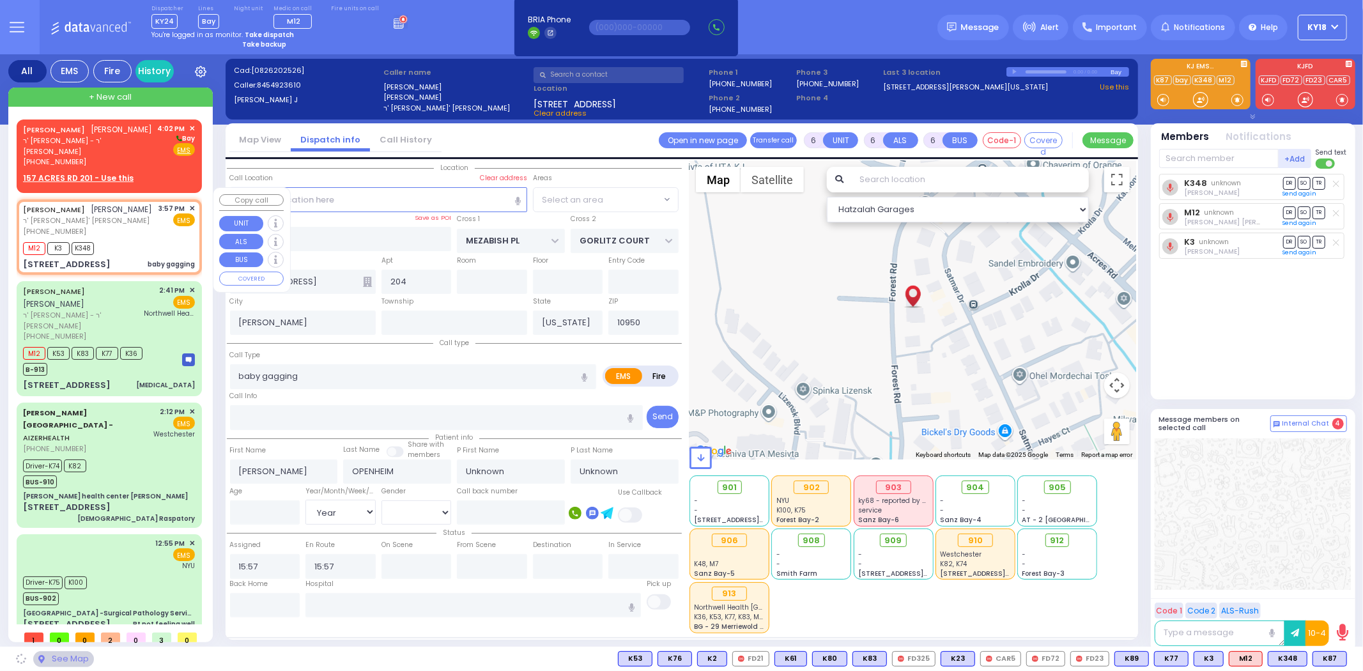
select select "ATZEI TAMURIM"
select select
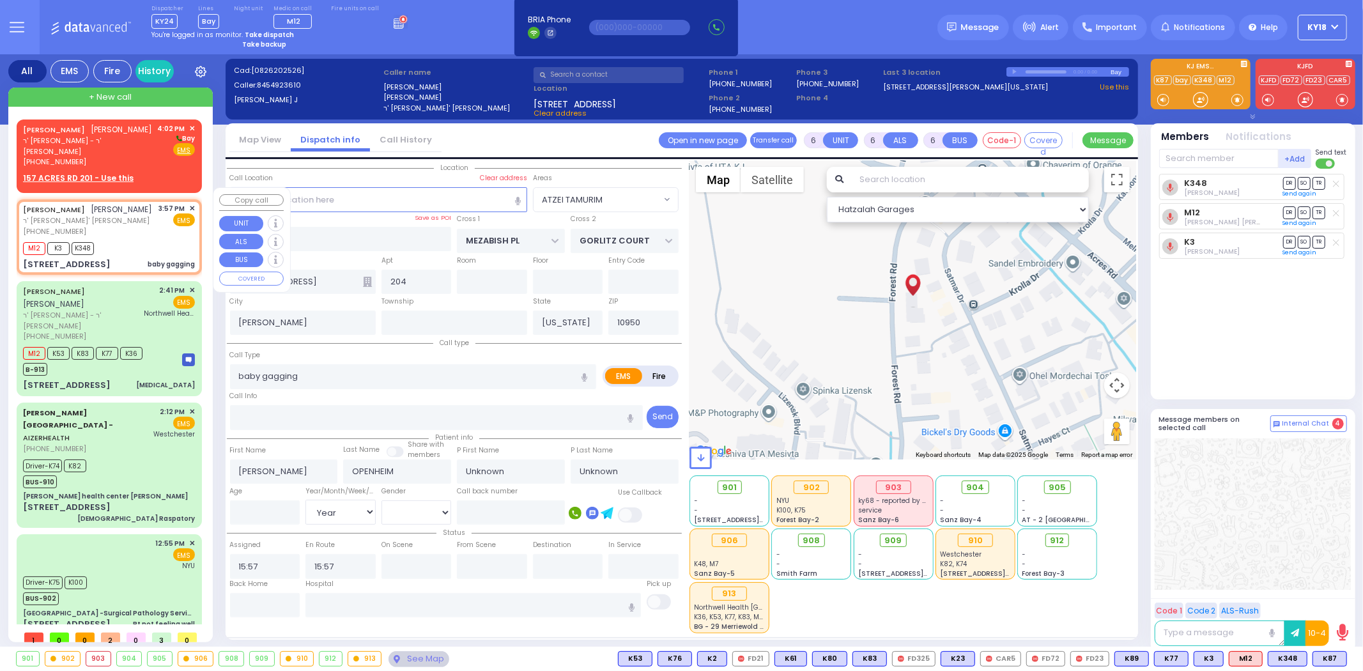
radio input "true"
select select "Year"
type input "16:03"
select select "Hatzalah Garages"
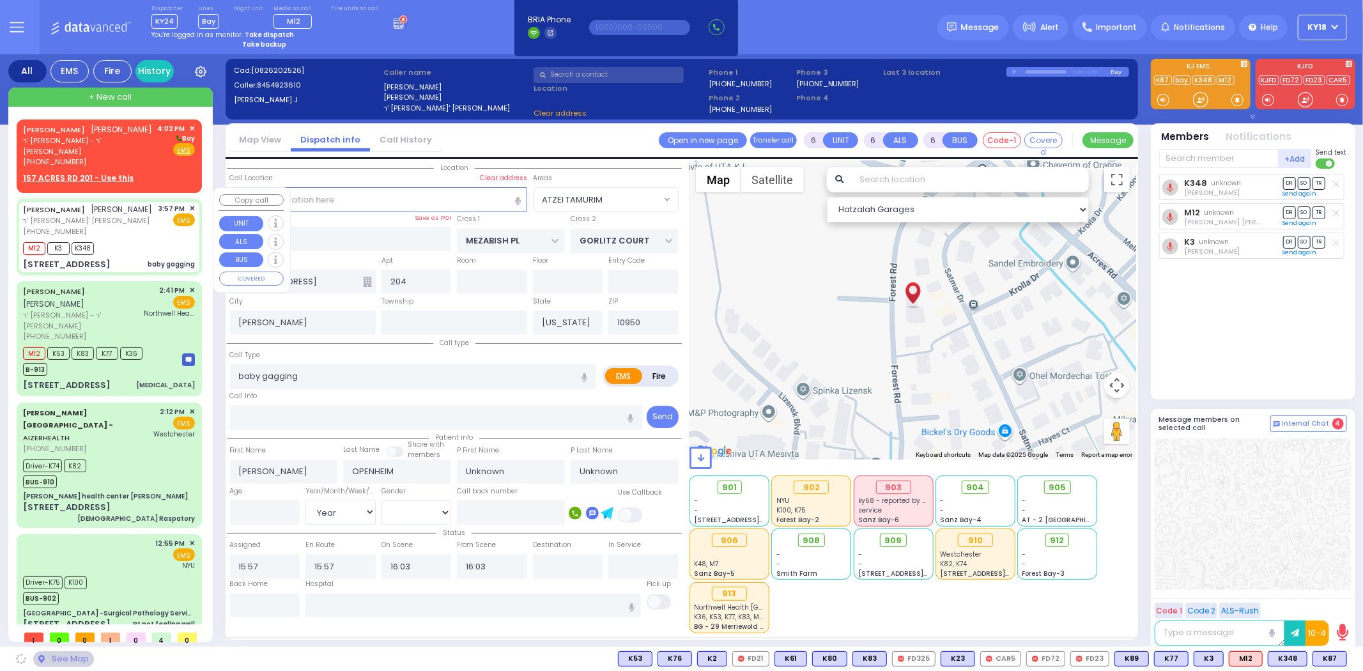
select select
radio input "true"
select select "Year"
select select "Hatzalah Garages"
select select "ATZEI TAMURIM"
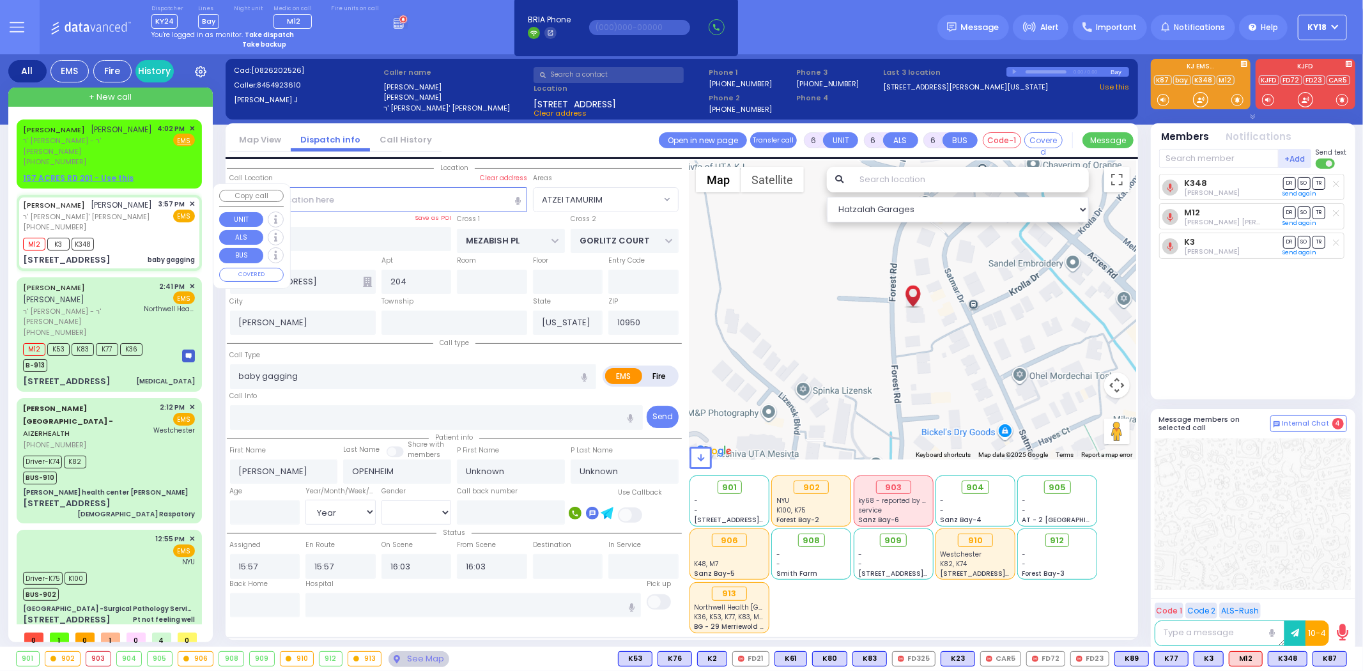
select select
radio input "true"
type input "[PERSON_NAME]"
type input "11"
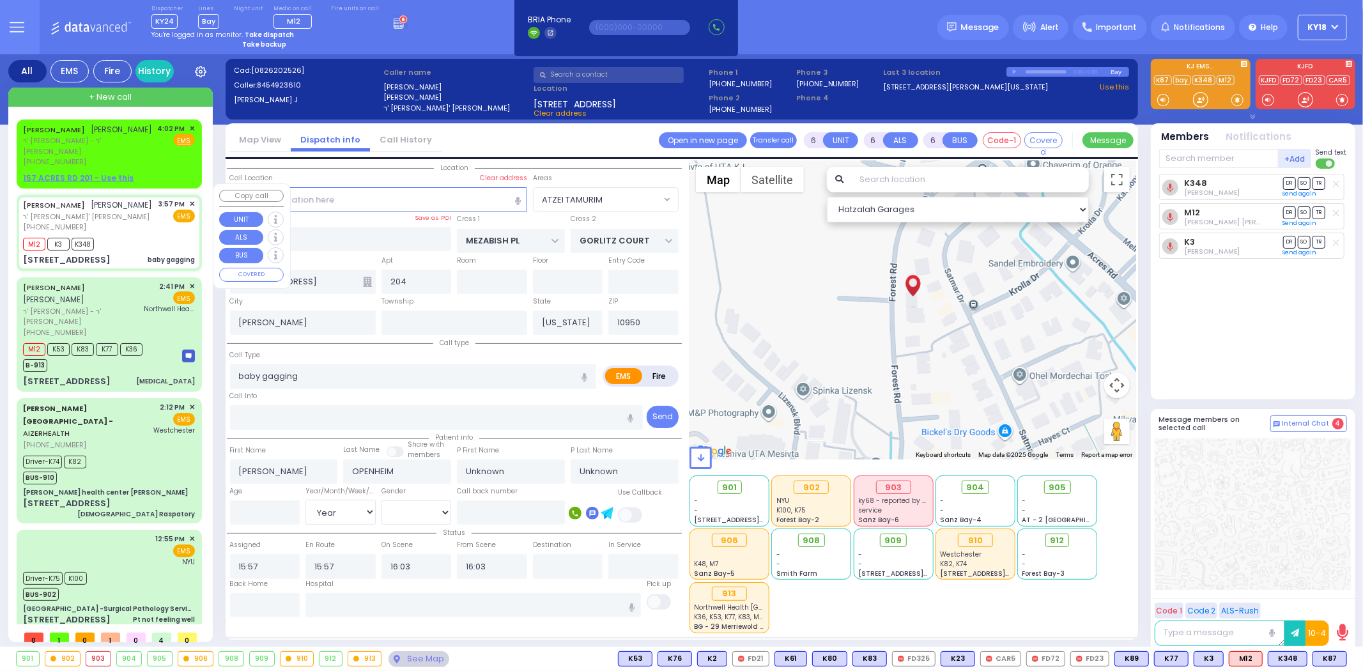
select select "Month"
select select "[DEMOGRAPHIC_DATA]"
select select "ATZEI TAMURIM"
select select "Hatzalah Garages"
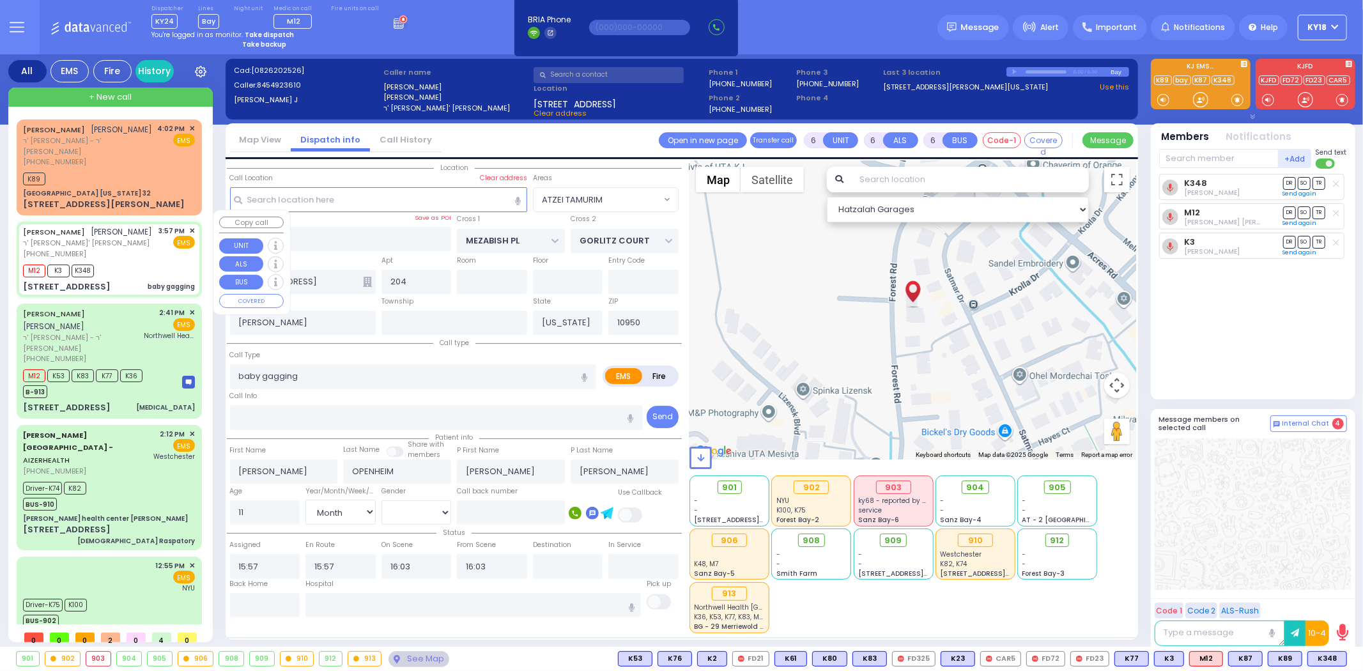
select select
radio input "true"
select select "Month"
select select "[DEMOGRAPHIC_DATA]"
select select "Hatzalah Garages"
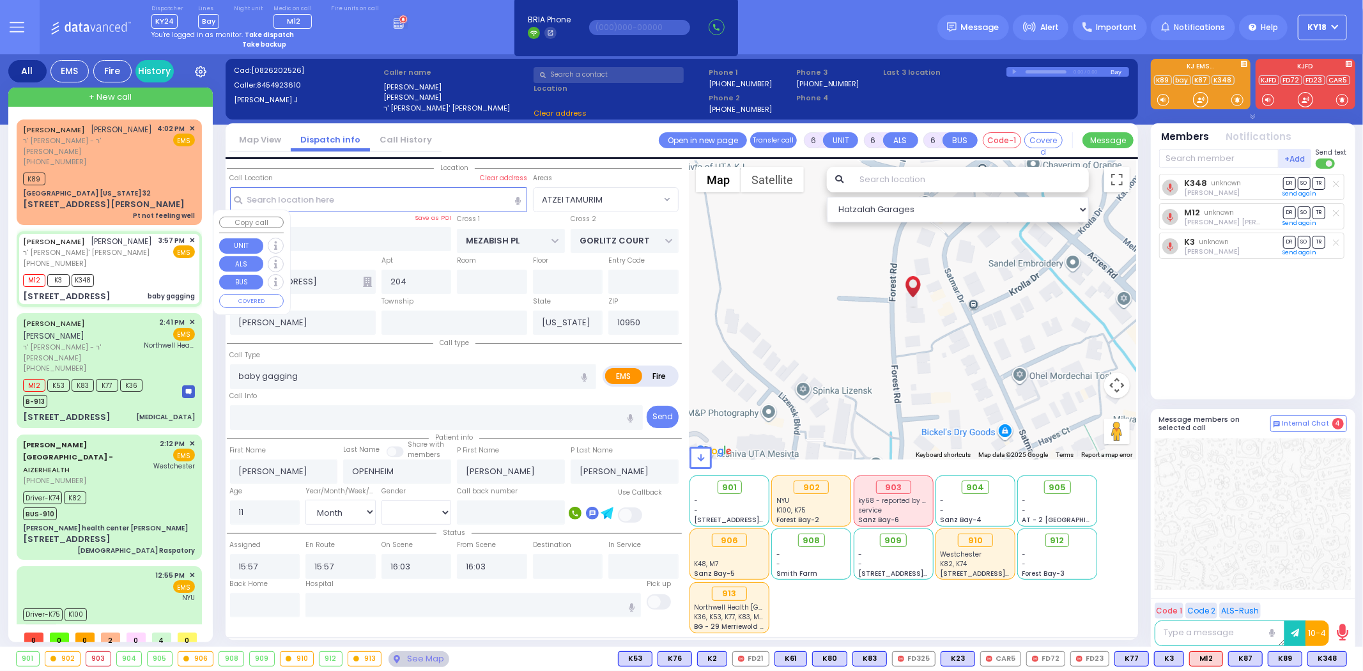
select select "ATZEI TAMURIM"
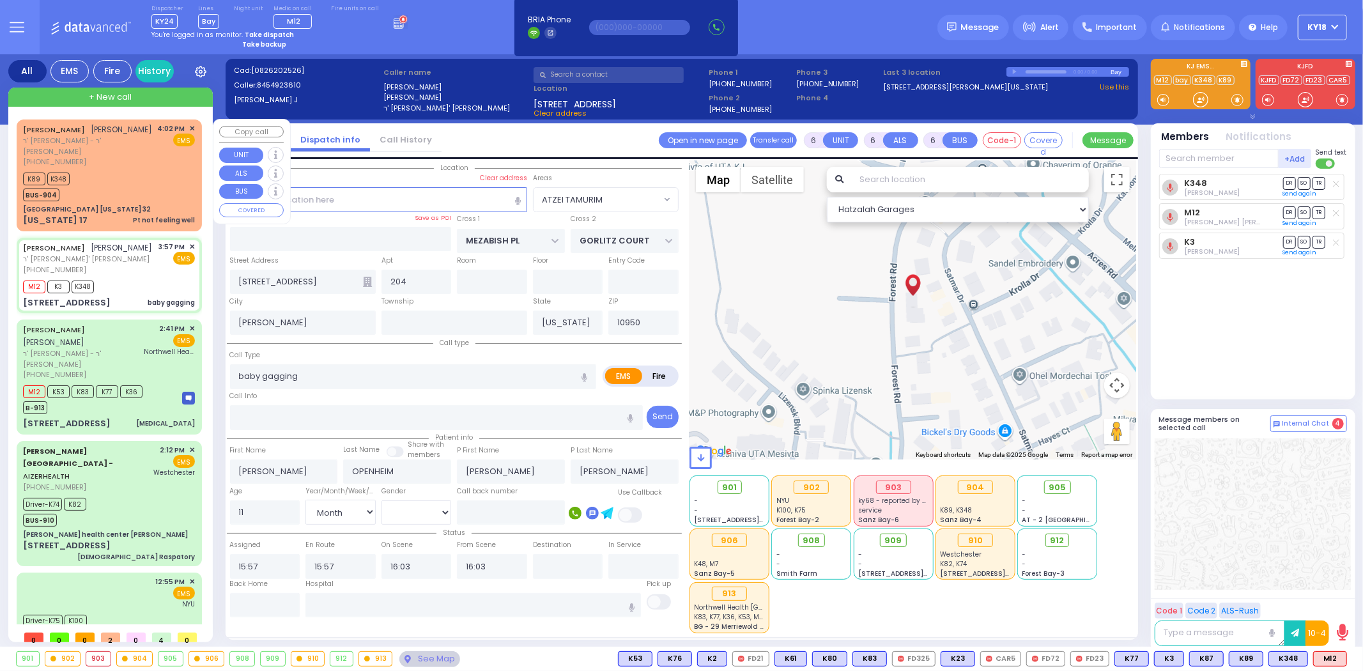
select select
radio input "true"
select select "Month"
select select "[DEMOGRAPHIC_DATA]"
select select "Hatzalah Garages"
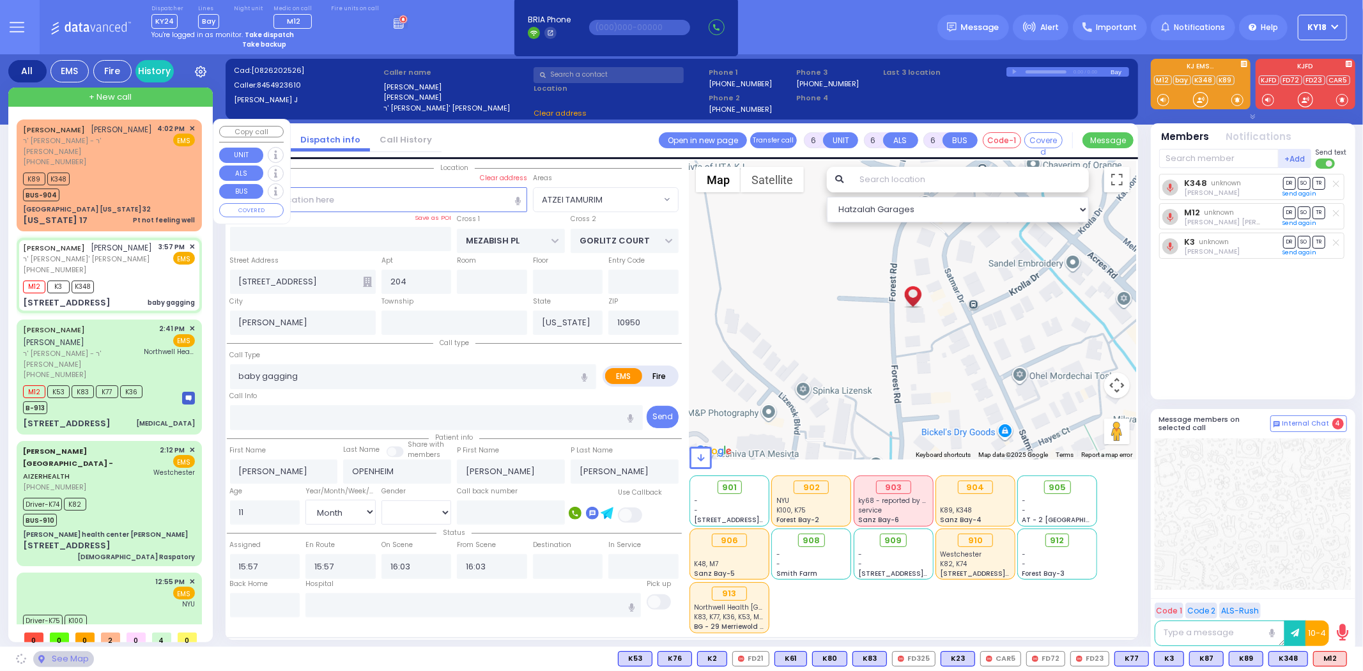
select select "ATZEI TAMURIM"
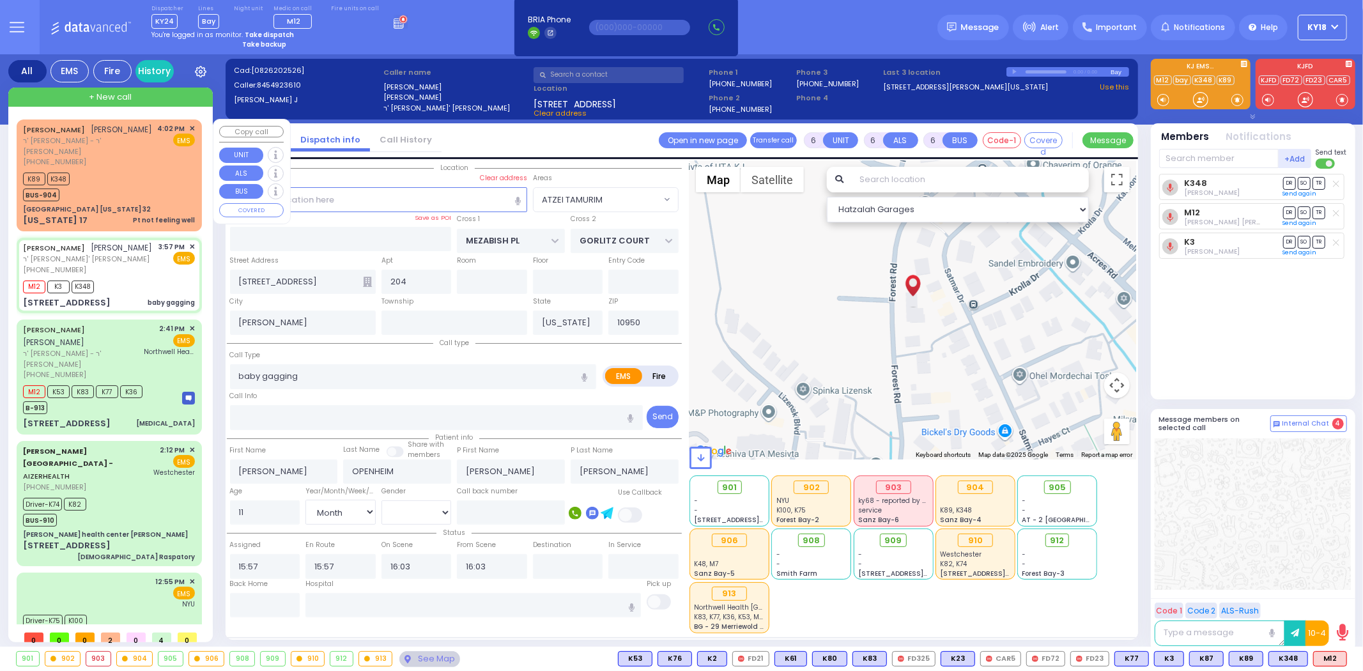
select select
radio input "true"
select select "Month"
select select "[DEMOGRAPHIC_DATA]"
select select "Hatzalah Garages"
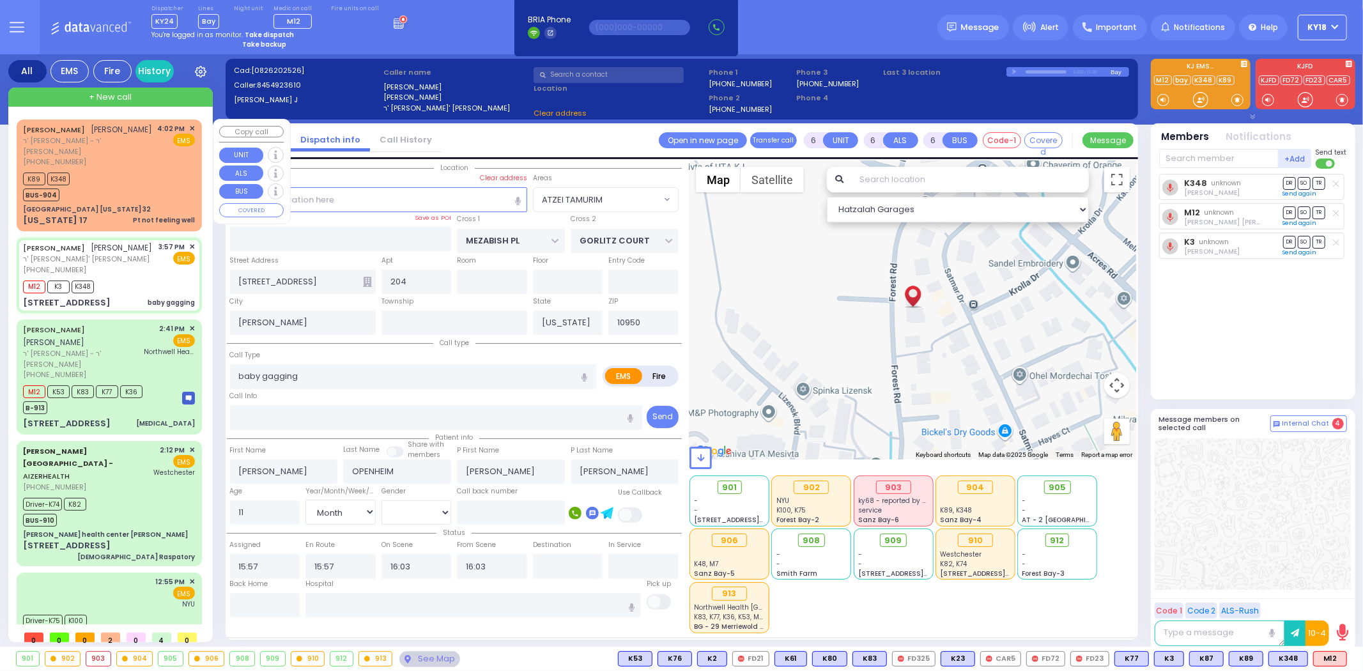
select select "ATZEI TAMURIM"
select select
radio input "true"
select select "Month"
select select "[DEMOGRAPHIC_DATA]"
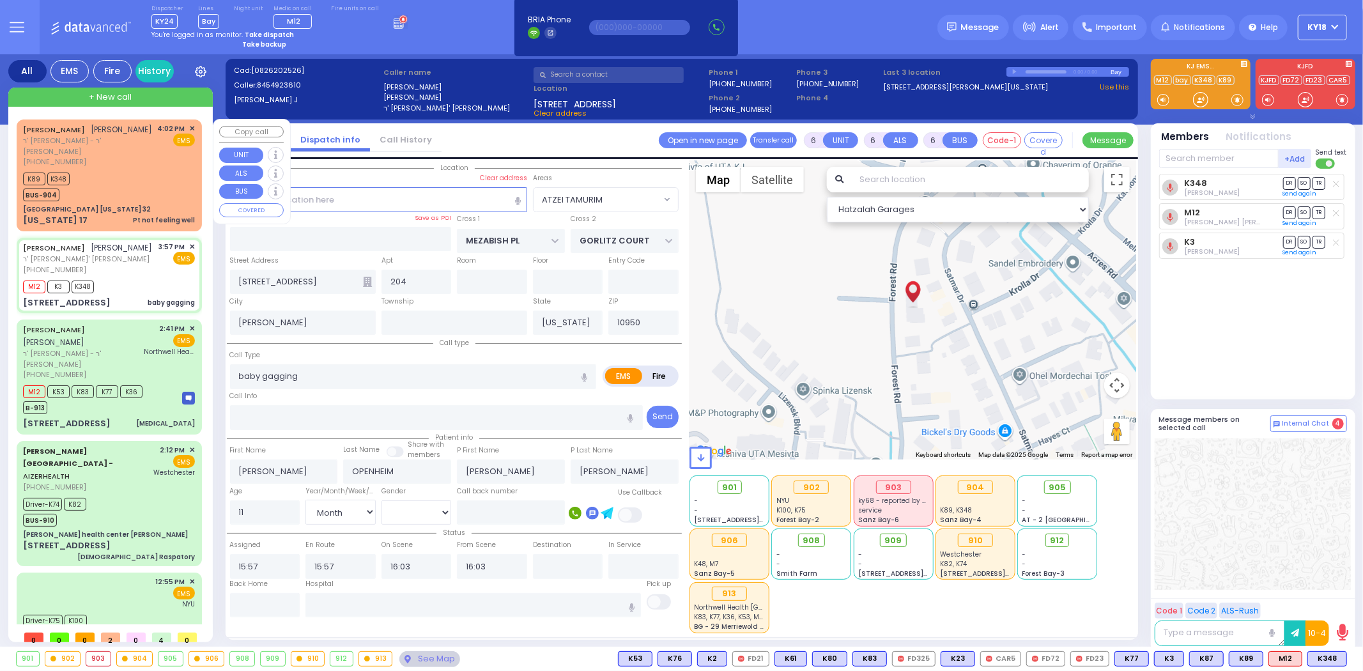
select select "Hatzalah Garages"
select select "ATZEI TAMURIM"
